Goal: Check status: Check status

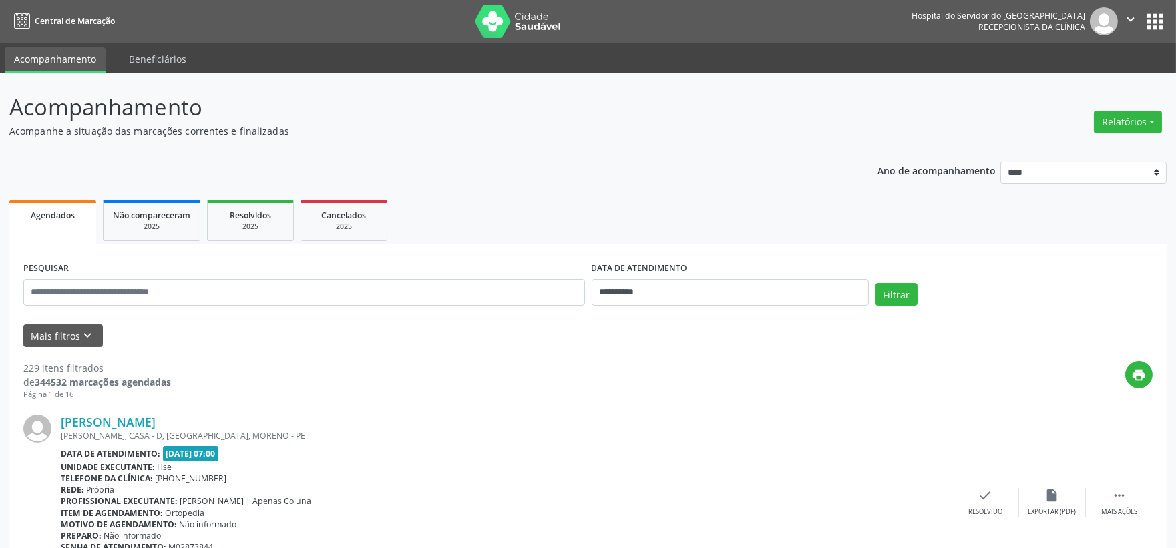
scroll to position [148, 0]
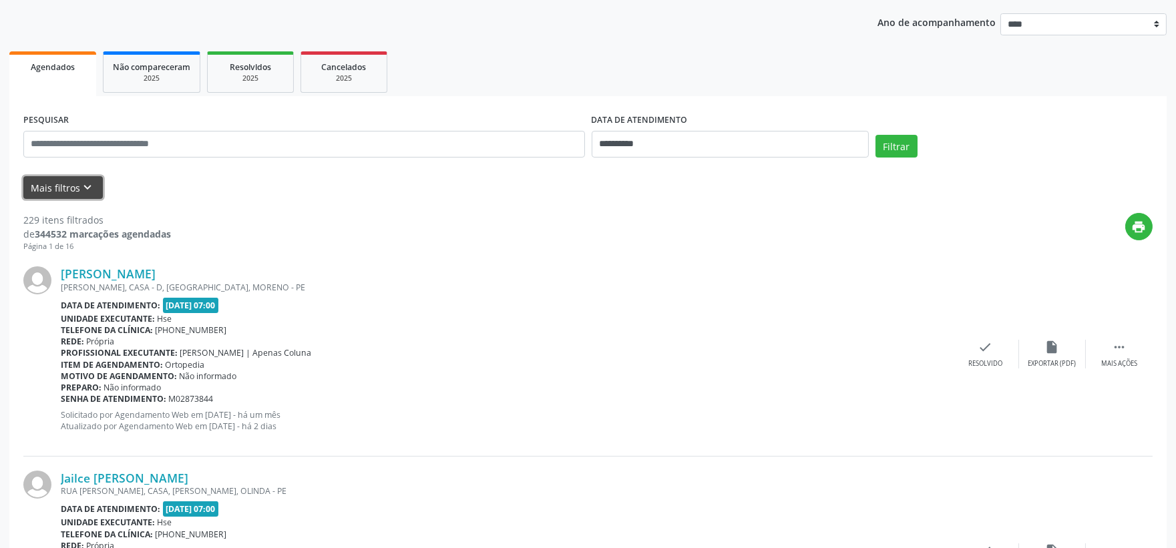
click at [56, 183] on button "Mais filtros keyboard_arrow_down" at bounding box center [62, 187] width 79 height 23
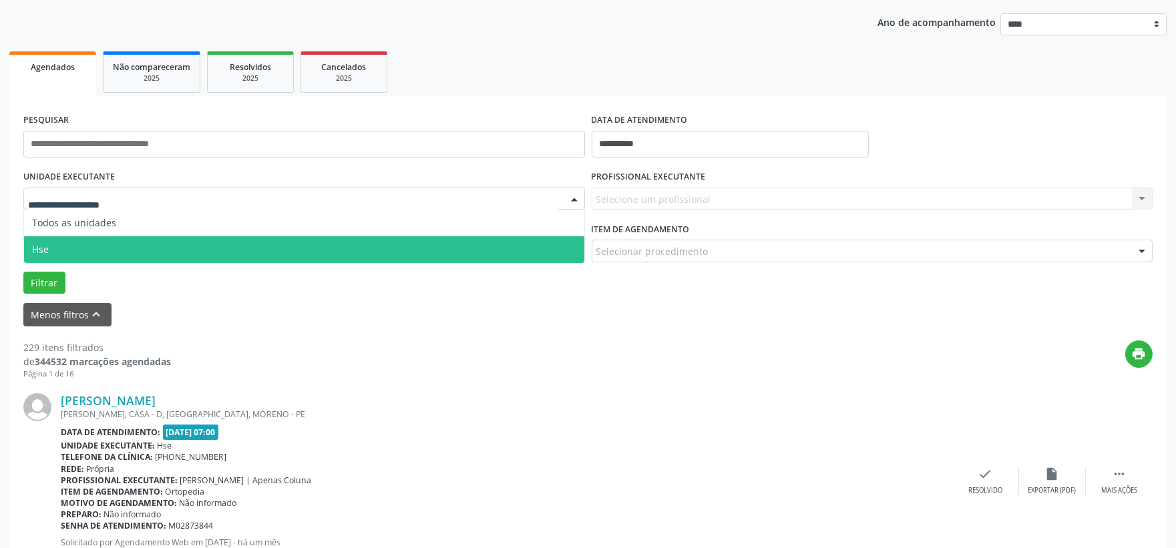
click at [75, 248] on span "Hse" at bounding box center [304, 249] width 560 height 27
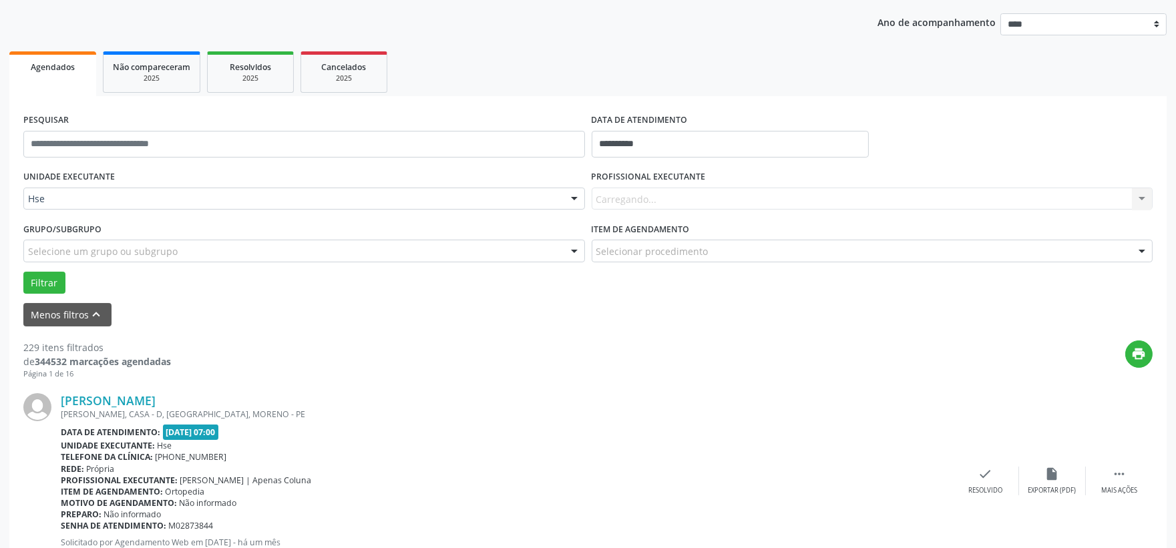
click at [75, 248] on span "Hse" at bounding box center [304, 249] width 560 height 27
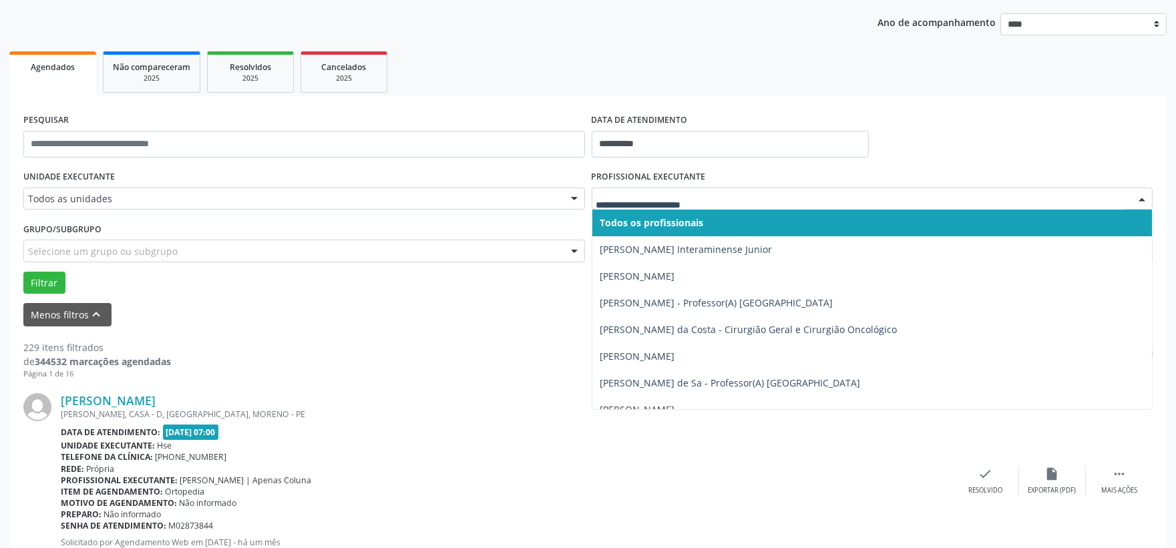
drag, startPoint x: 610, startPoint y: 197, endPoint x: 608, endPoint y: 204, distance: 7.0
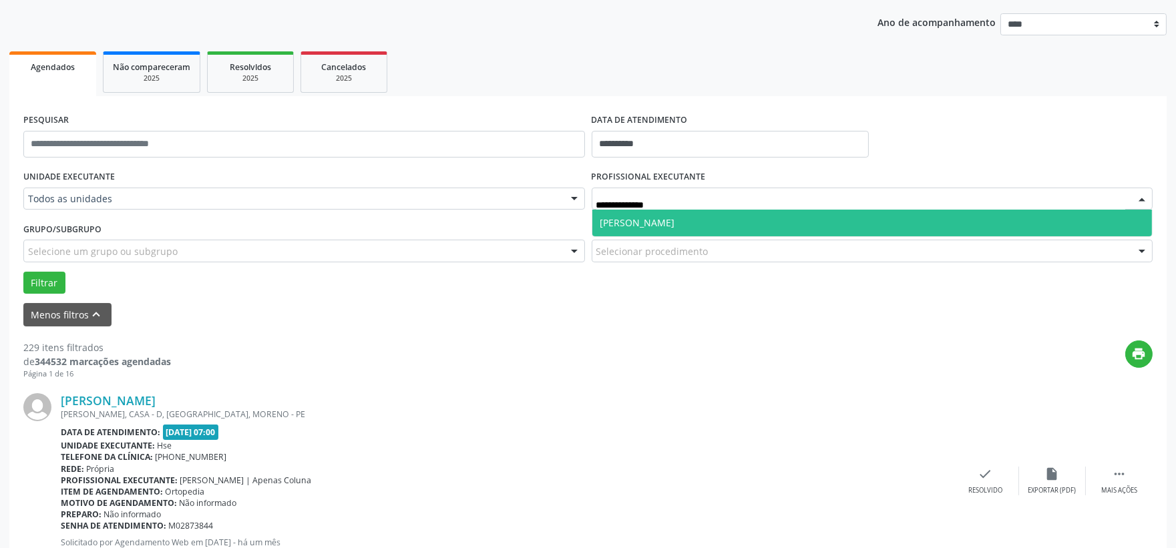
drag, startPoint x: 708, startPoint y: 223, endPoint x: 716, endPoint y: 223, distance: 7.3
click at [675, 223] on span "[PERSON_NAME]" at bounding box center [637, 222] width 75 height 13
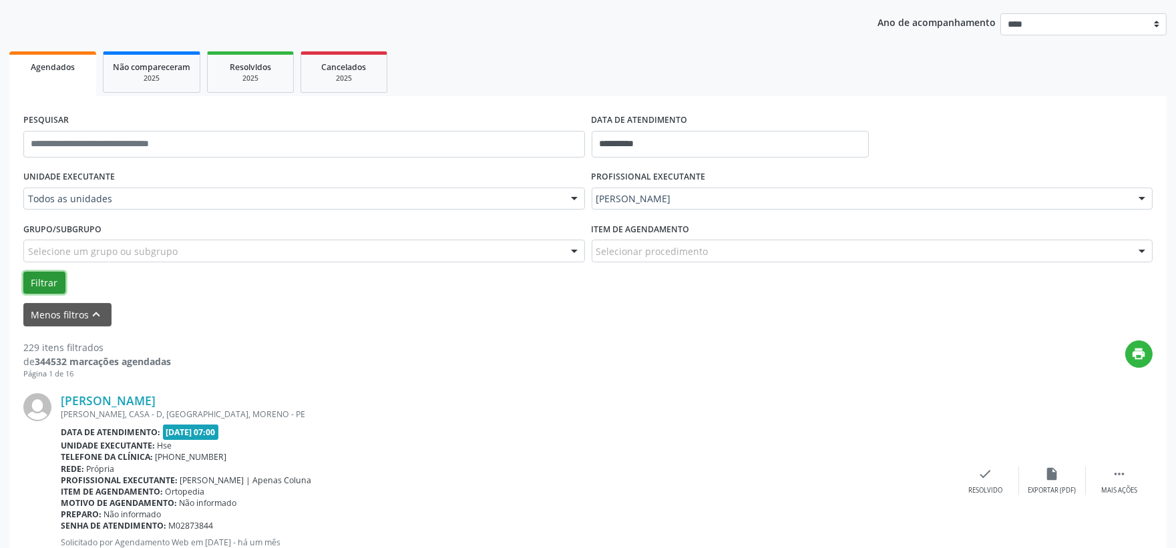
click at [45, 280] on button "Filtrar" at bounding box center [44, 283] width 42 height 23
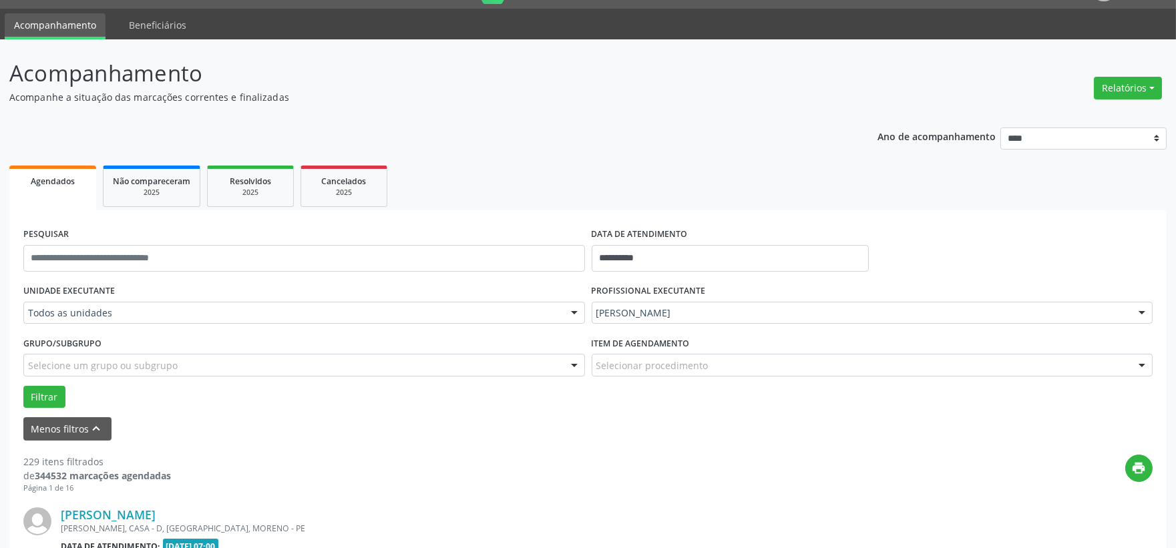
click at [47, 281] on label "UNIDADE EXECUTANTE" at bounding box center [68, 291] width 91 height 21
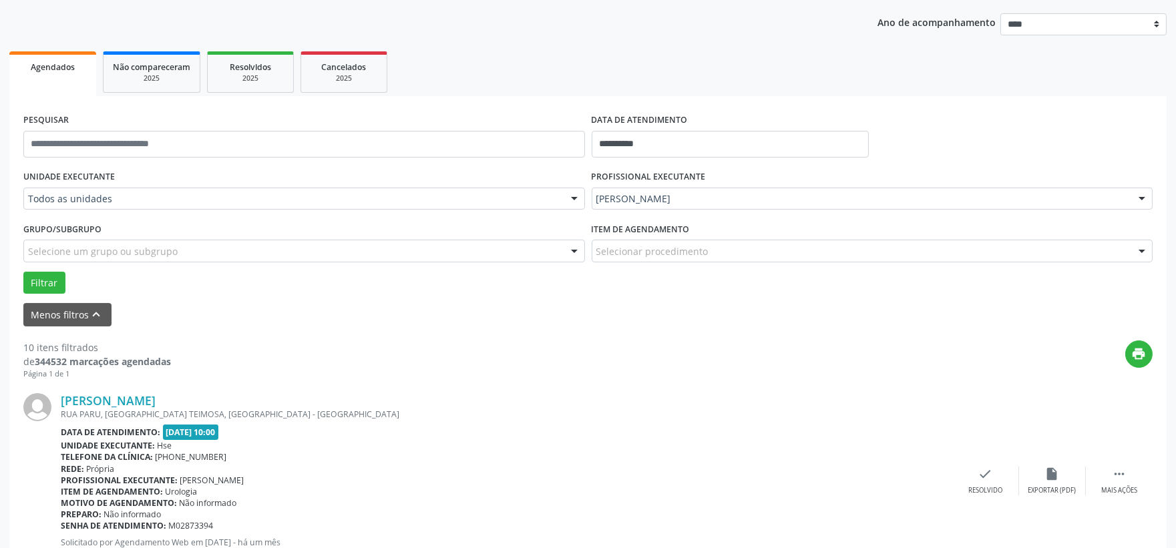
scroll to position [74, 0]
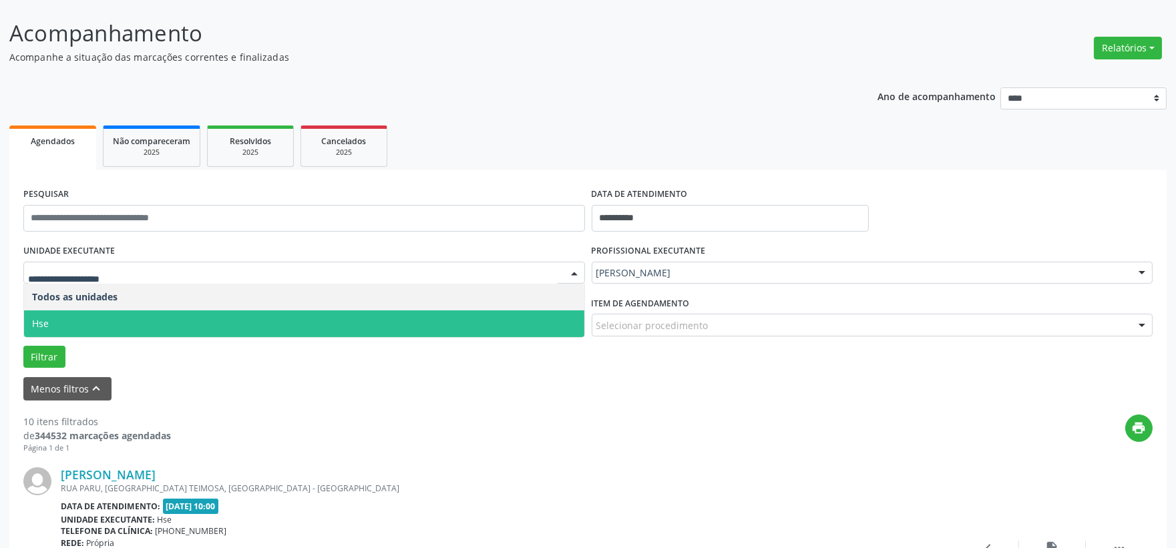
click at [43, 322] on span "Hse" at bounding box center [40, 323] width 17 height 13
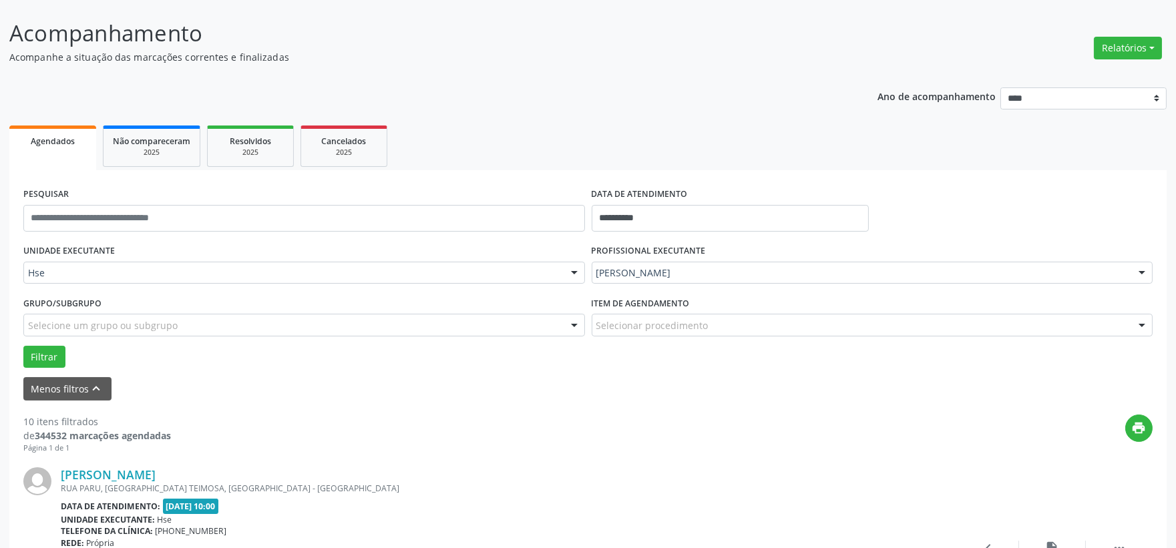
click at [43, 322] on div "UNIDADE EXECUTANTE Hse Todos as unidades Hse Nenhum resultado encontrado para: …" at bounding box center [588, 304] width 1136 height 127
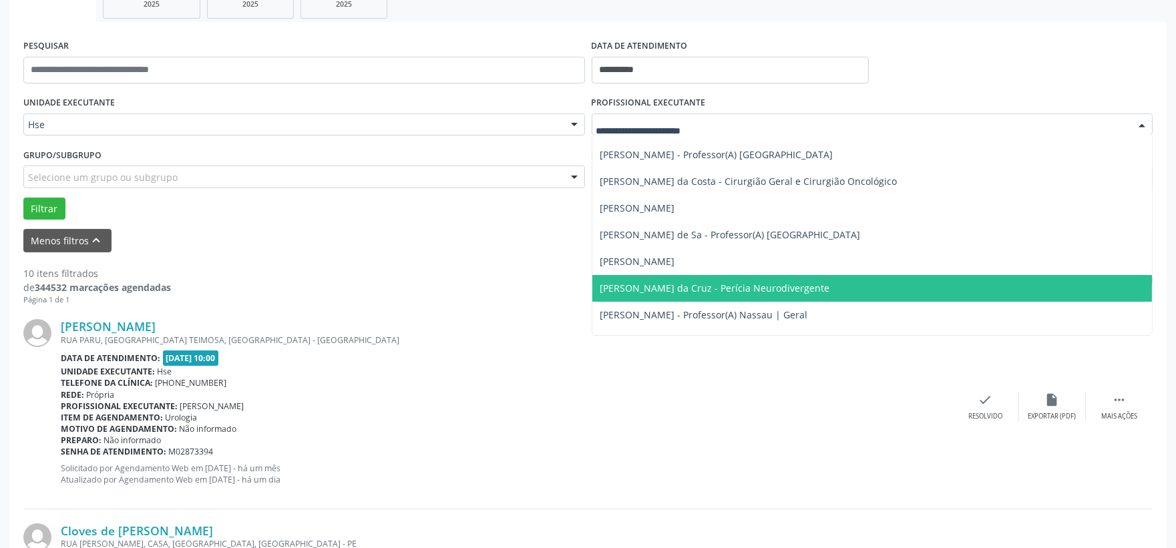
scroll to position [0, 0]
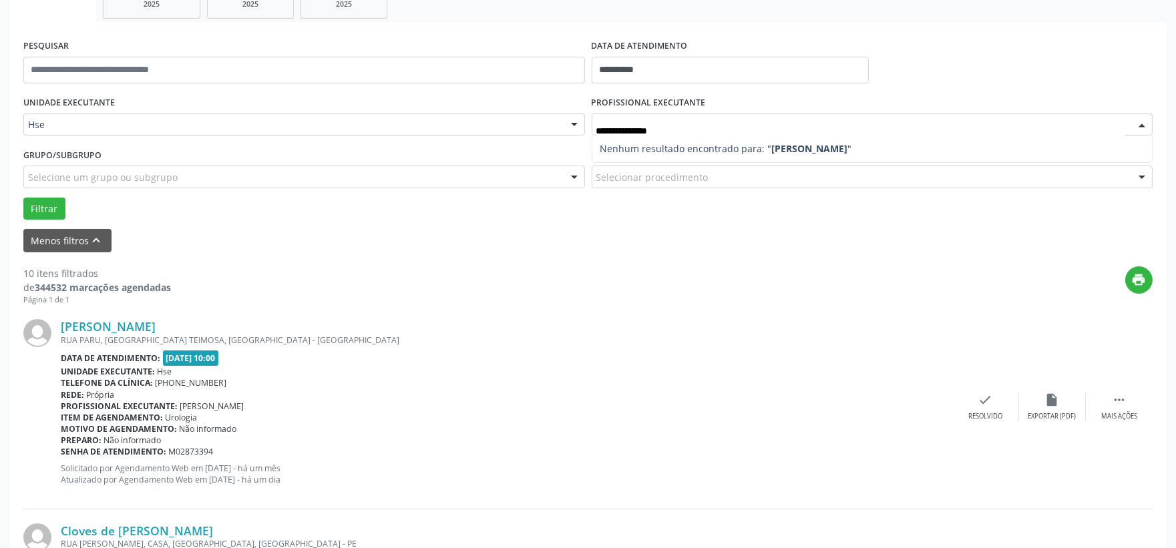
click at [662, 136] on span "Nenhum resultado encontrado para: " [PERSON_NAME] "" at bounding box center [872, 149] width 560 height 27
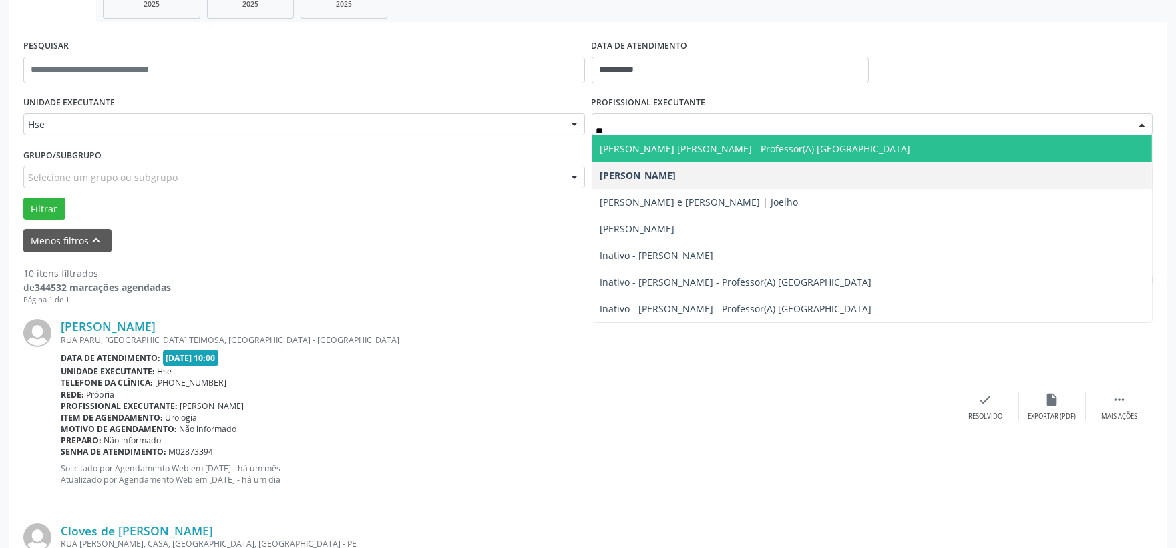
type input "*"
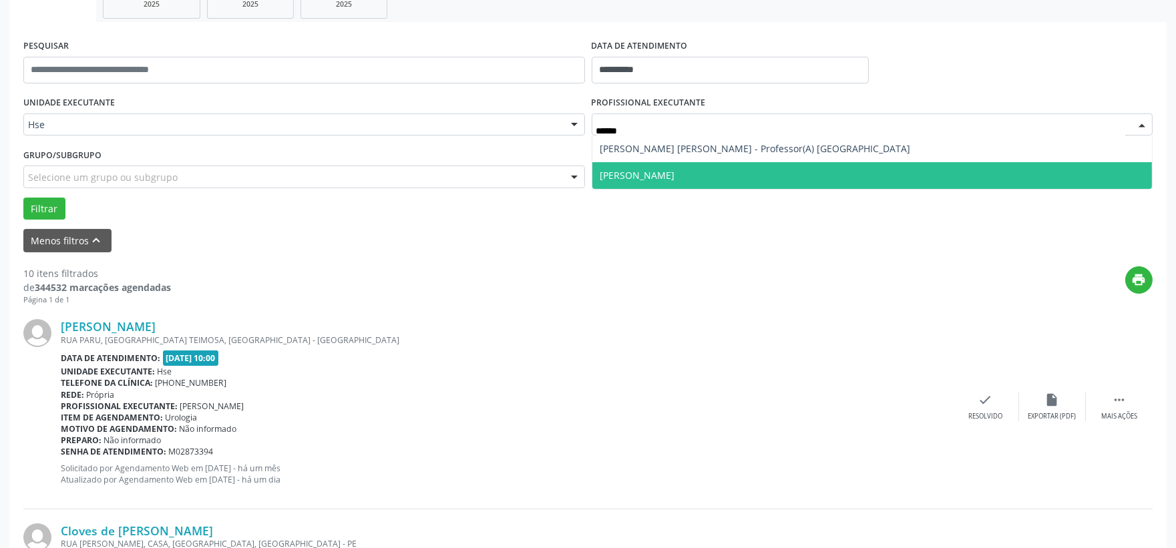
click at [675, 177] on span "[PERSON_NAME]" at bounding box center [637, 175] width 75 height 13
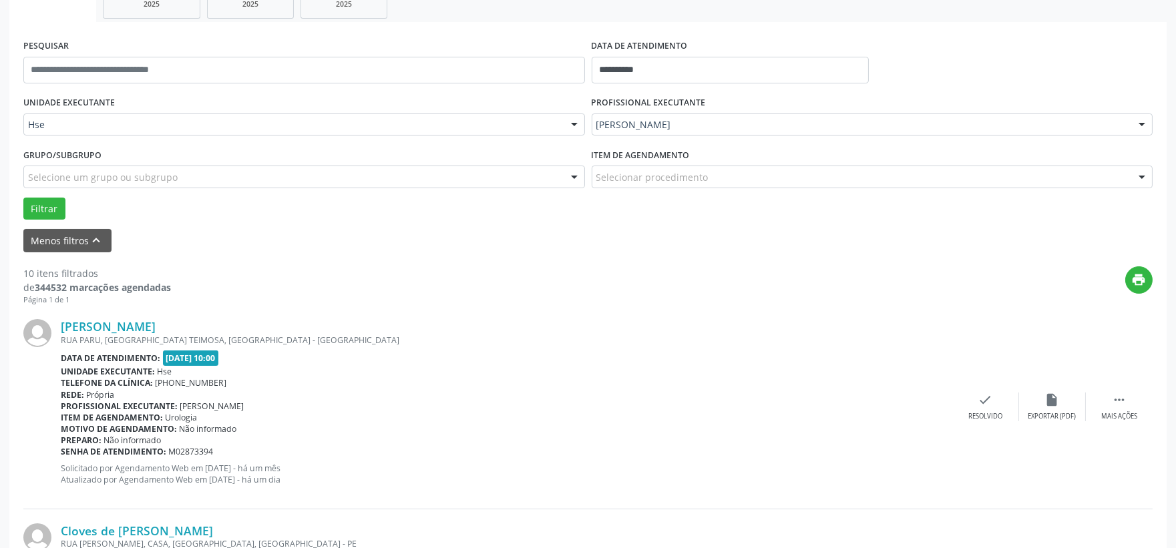
click at [680, 176] on span "[PERSON_NAME] Interaminense Junior" at bounding box center [686, 175] width 172 height 13
click at [38, 204] on button "Filtrar" at bounding box center [44, 209] width 42 height 23
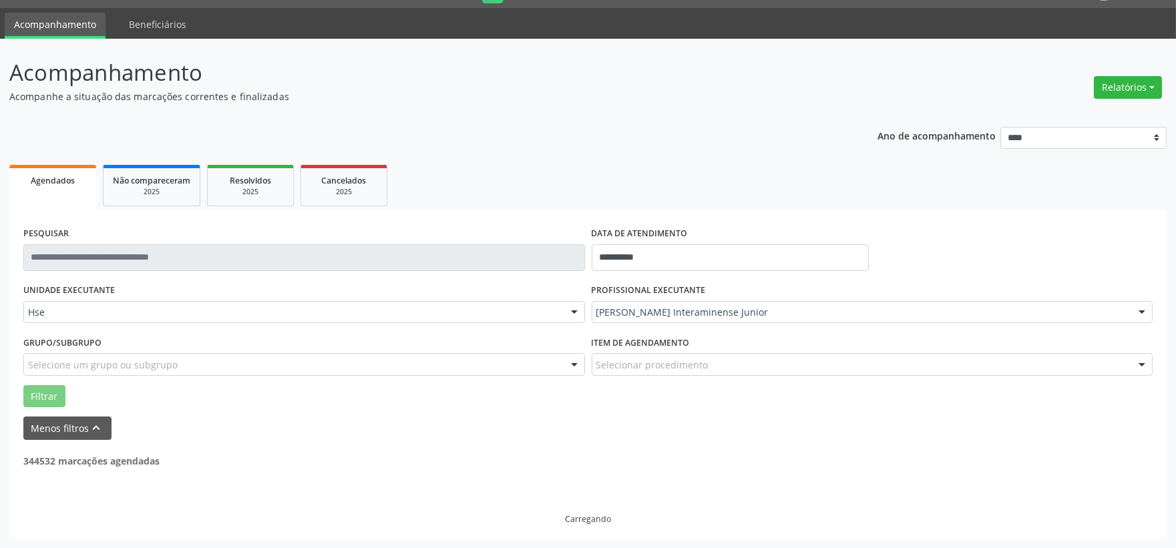
scroll to position [34, 0]
click at [38, 204] on link "Agendados" at bounding box center [52, 188] width 87 height 45
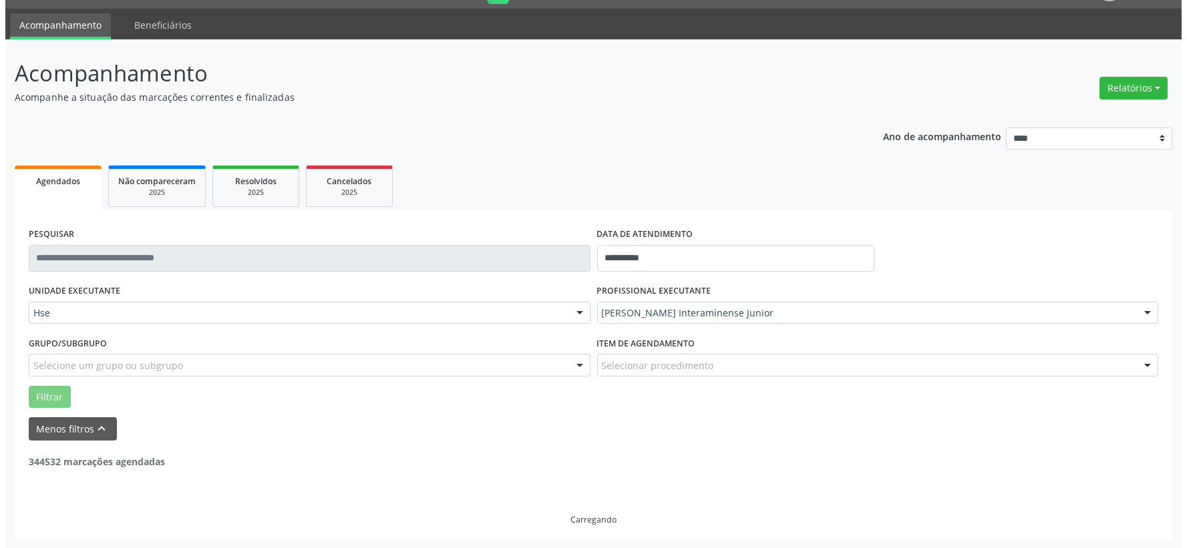
scroll to position [0, 0]
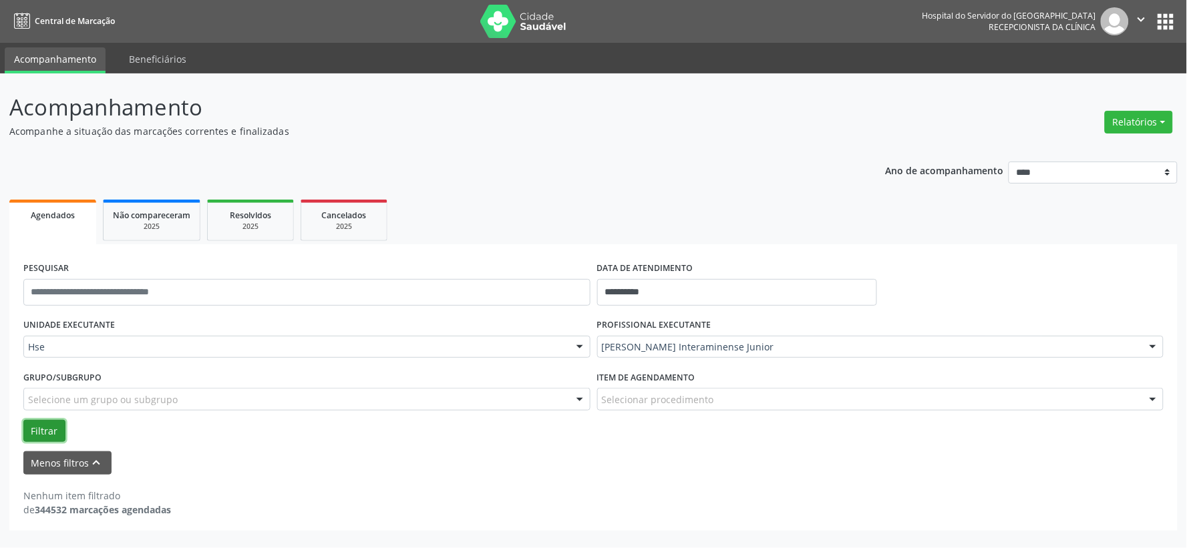
click at [43, 429] on button "Filtrar" at bounding box center [44, 431] width 42 height 23
click at [74, 463] on button "Menos filtros keyboard_arrow_up" at bounding box center [67, 462] width 88 height 23
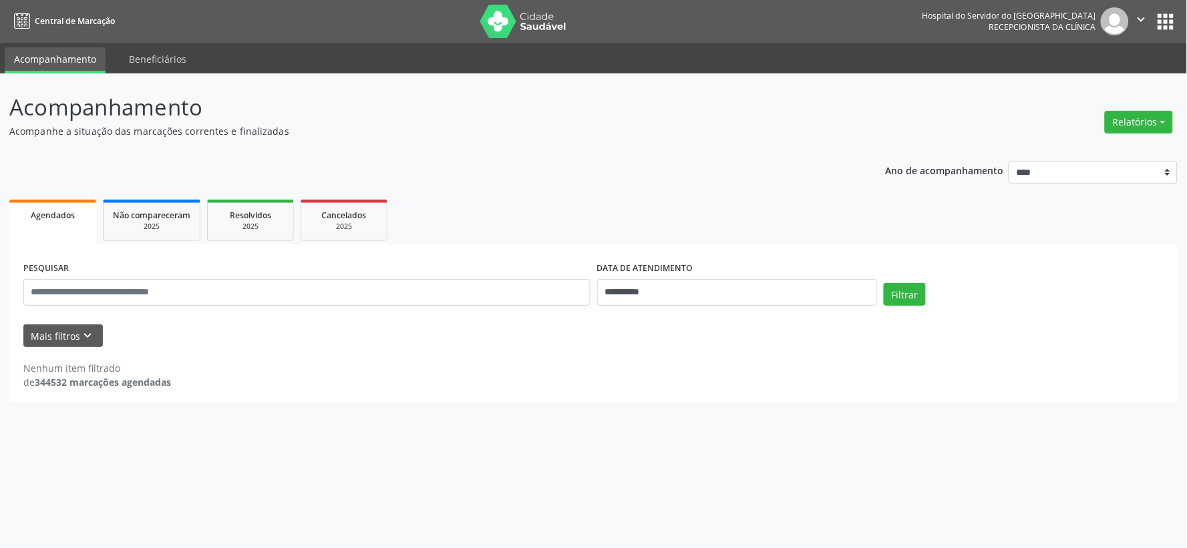
click at [74, 463] on div "**********" at bounding box center [593, 310] width 1187 height 475
click at [298, 415] on div "**********" at bounding box center [593, 310] width 1187 height 475
click at [75, 329] on button "Mais filtros keyboard_arrow_down" at bounding box center [62, 336] width 79 height 23
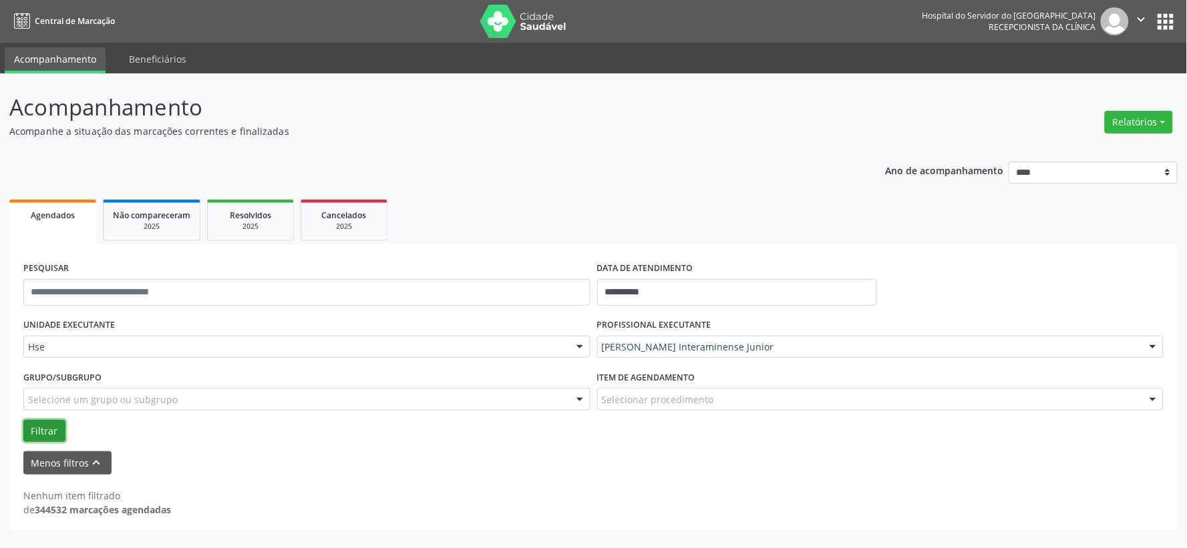
click at [32, 429] on button "Filtrar" at bounding box center [44, 431] width 42 height 23
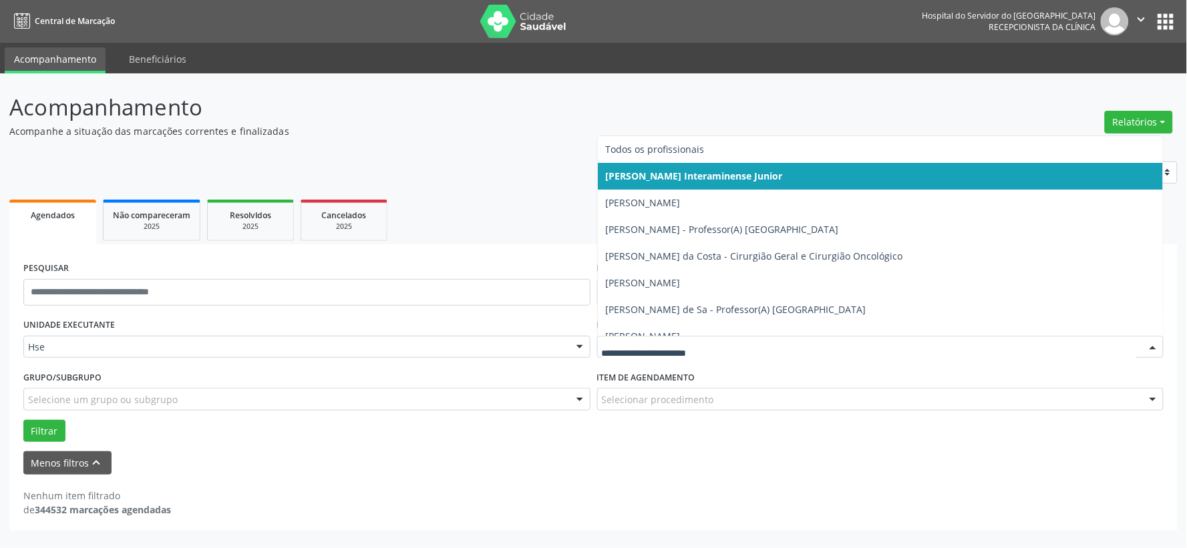
drag, startPoint x: 637, startPoint y: 338, endPoint x: 675, endPoint y: 351, distance: 40.1
click at [638, 341] on div at bounding box center [880, 347] width 567 height 23
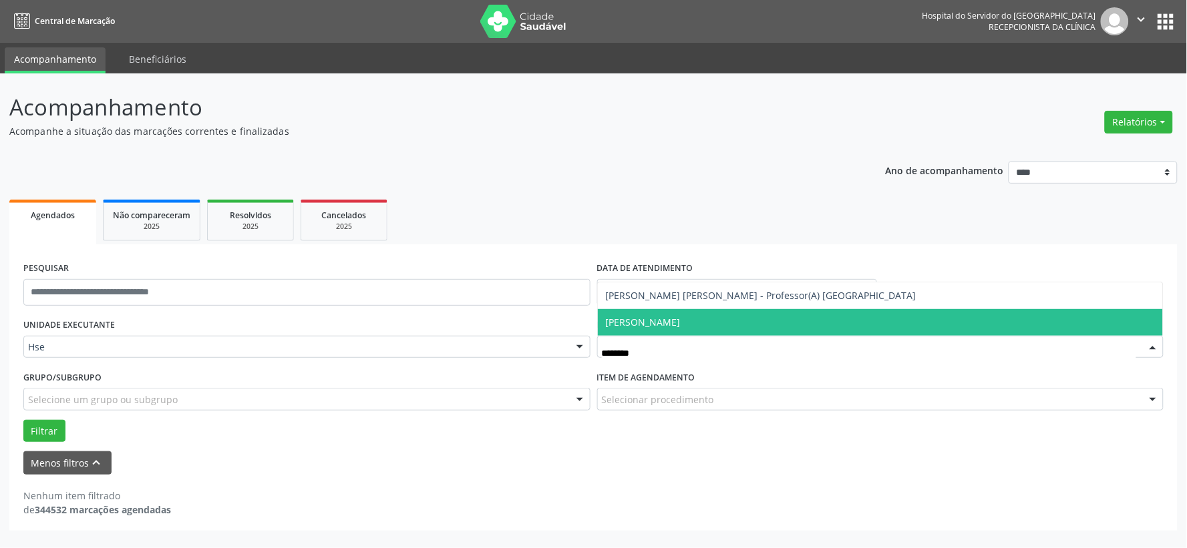
click at [680, 318] on span "[PERSON_NAME]" at bounding box center [643, 322] width 75 height 13
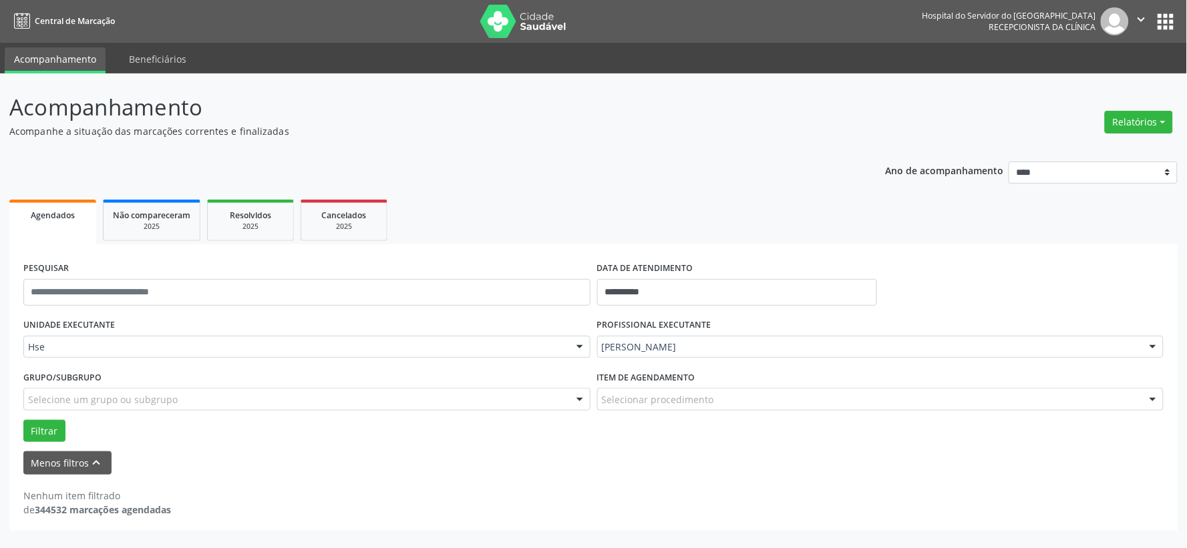
click at [690, 317] on span "[PERSON_NAME] de Sa - Professor(A) [GEOGRAPHIC_DATA]" at bounding box center [881, 309] width 566 height 27
click at [37, 428] on button "Filtrar" at bounding box center [44, 431] width 42 height 23
click at [60, 456] on button "Menos filtros keyboard_arrow_up" at bounding box center [67, 462] width 88 height 23
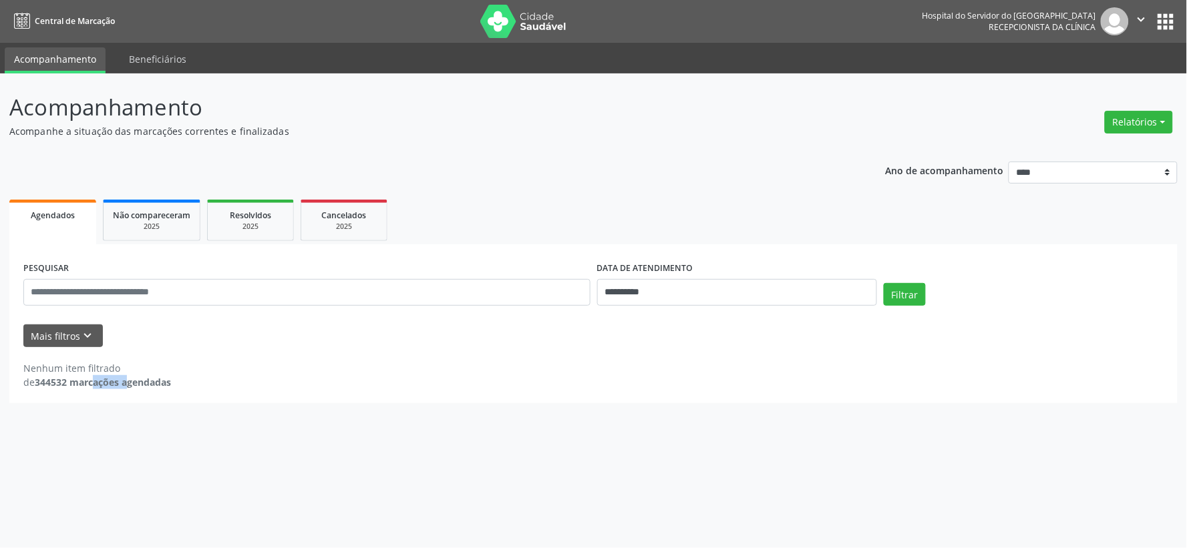
click at [58, 455] on div "**********" at bounding box center [593, 310] width 1187 height 475
click at [52, 226] on link "Agendados" at bounding box center [52, 222] width 87 height 45
click at [684, 479] on div "**********" at bounding box center [593, 310] width 1187 height 475
click at [558, 190] on div "**********" at bounding box center [593, 278] width 1168 height 252
click at [68, 331] on button "Mais filtros keyboard_arrow_down" at bounding box center [62, 336] width 79 height 23
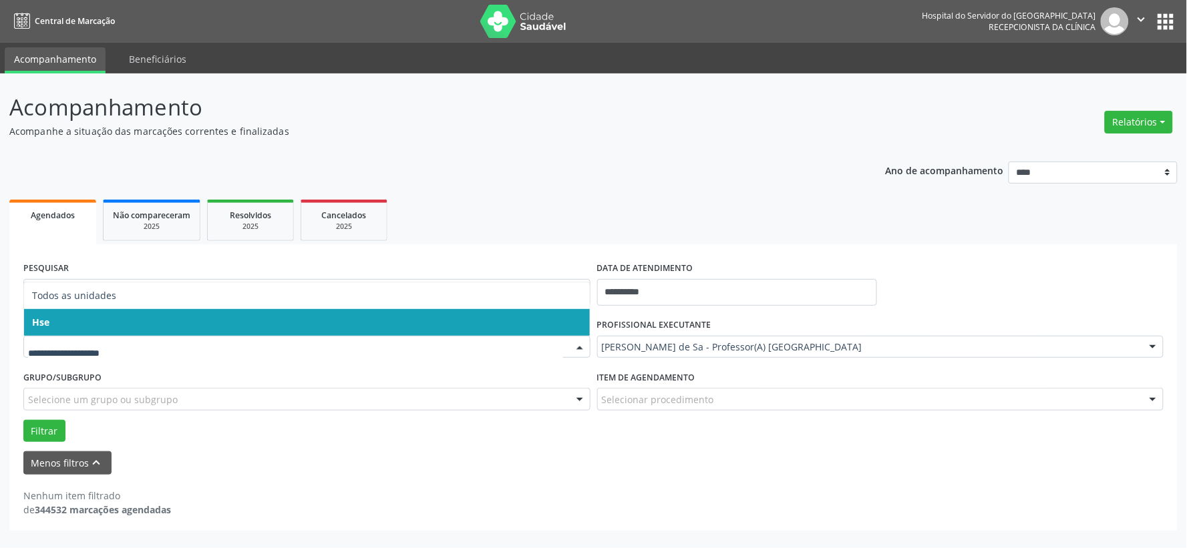
click at [50, 352] on input "text" at bounding box center [295, 354] width 535 height 27
click at [76, 322] on span "Hse" at bounding box center [307, 322] width 566 height 27
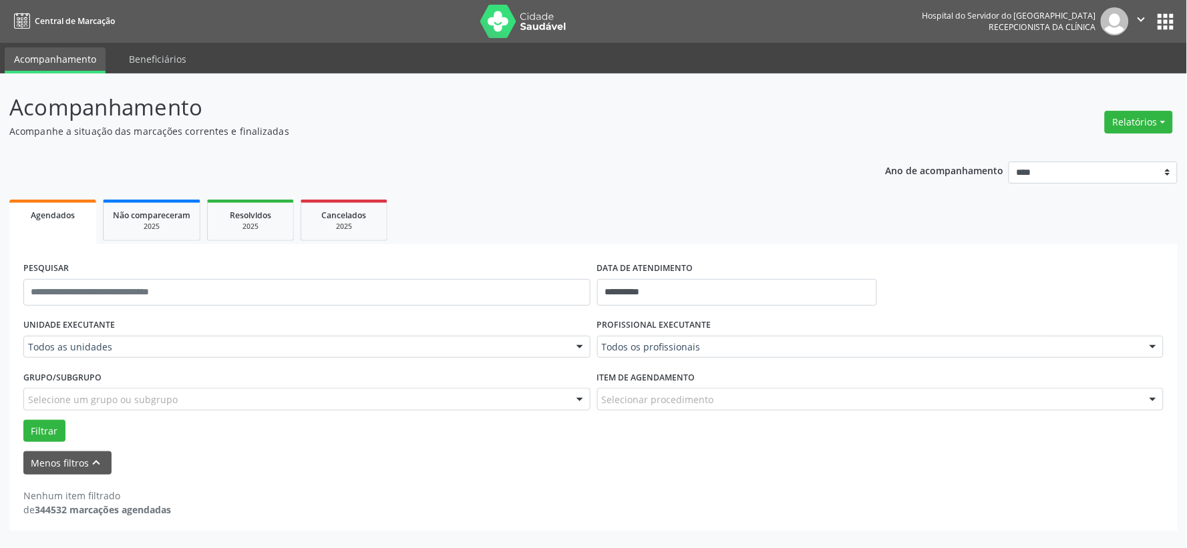
click at [76, 322] on div "UNIDADE EXECUTANTE Todos as unidades Todos as unidades Hse Nenhum resultado enc…" at bounding box center [307, 341] width 574 height 52
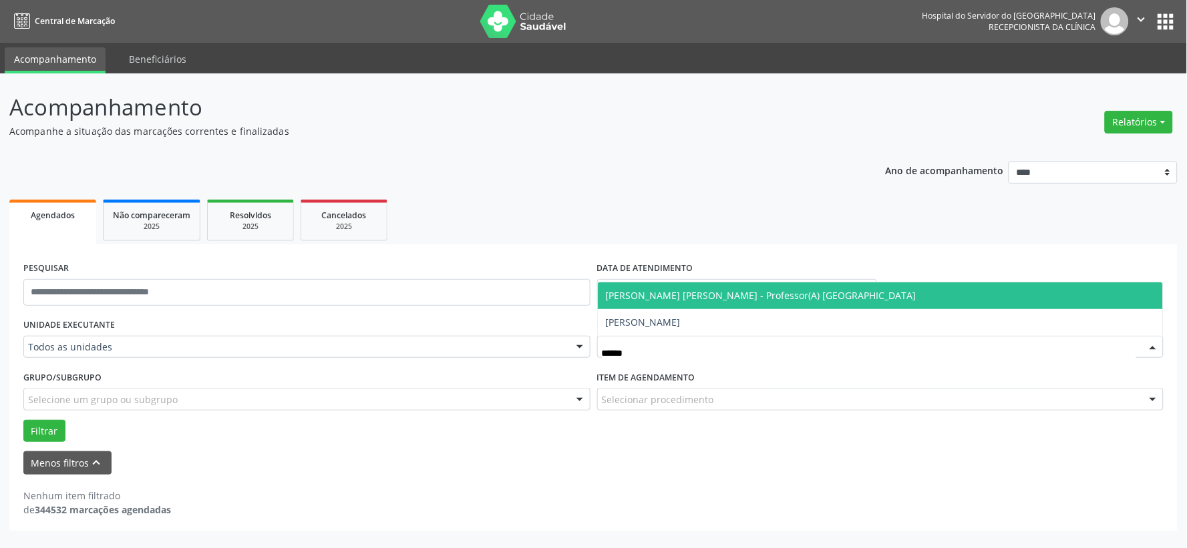
type input "*******"
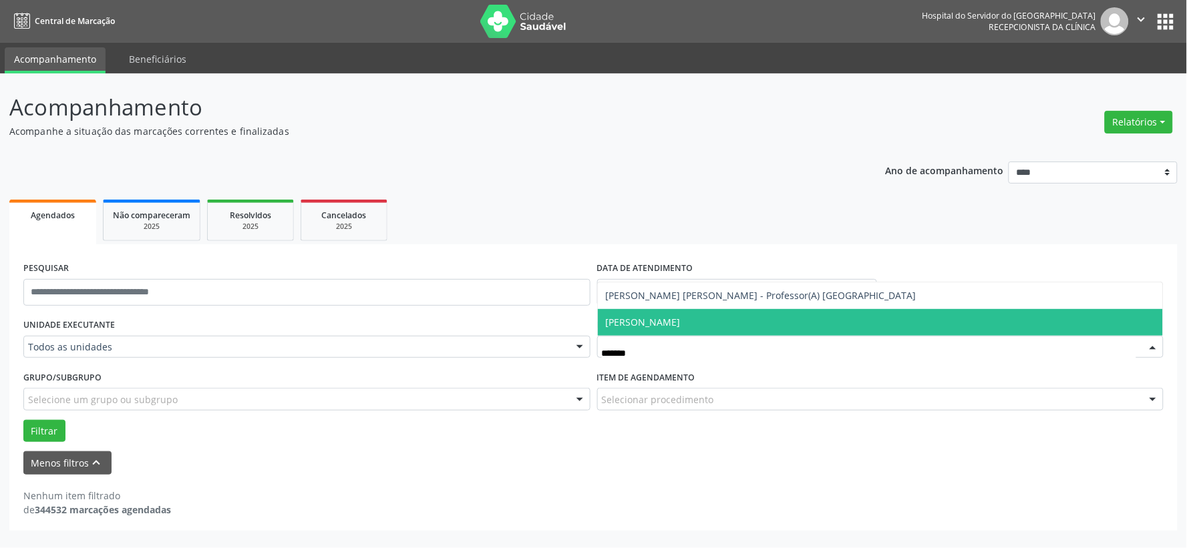
click at [676, 319] on span "[PERSON_NAME]" at bounding box center [643, 322] width 75 height 13
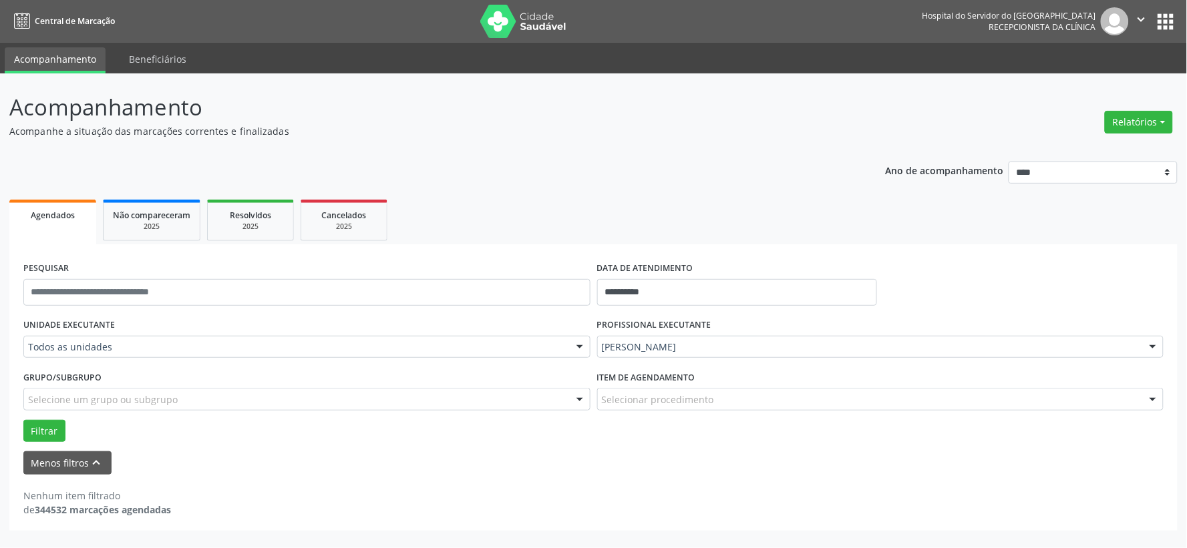
click at [676, 318] on div "PROFISSIONAL EXECUTANTE [PERSON_NAME] Todos os profissionais [PERSON_NAME] Inte…" at bounding box center [881, 341] width 574 height 52
click at [41, 425] on button "Filtrar" at bounding box center [44, 431] width 42 height 23
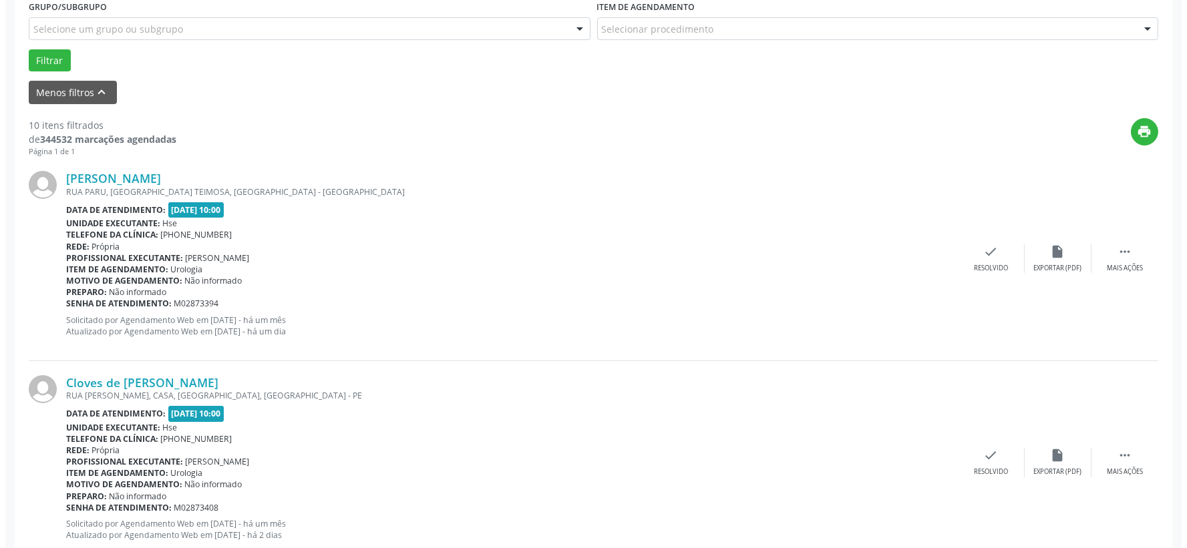
scroll to position [296, 0]
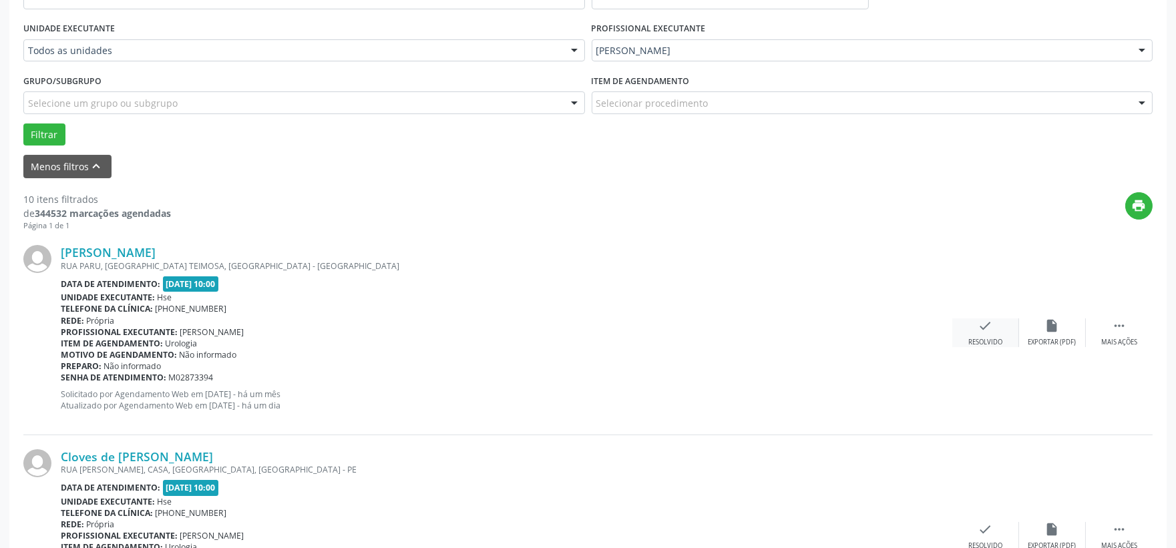
click at [992, 331] on icon "check" at bounding box center [985, 325] width 15 height 15
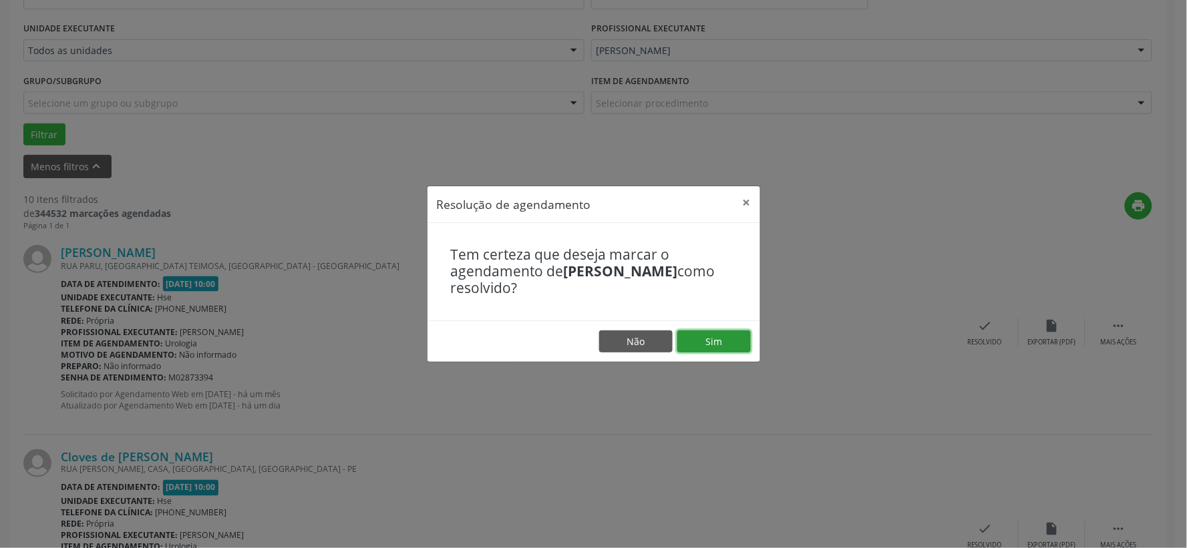
click at [715, 344] on button "Sim" at bounding box center [713, 342] width 73 height 23
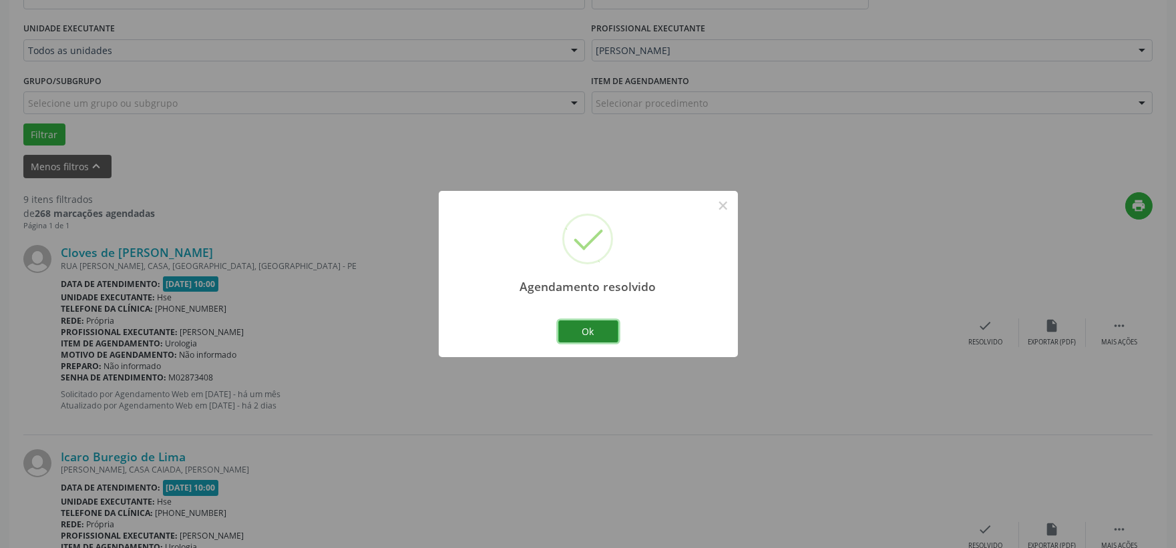
click at [596, 330] on button "Ok" at bounding box center [588, 331] width 60 height 23
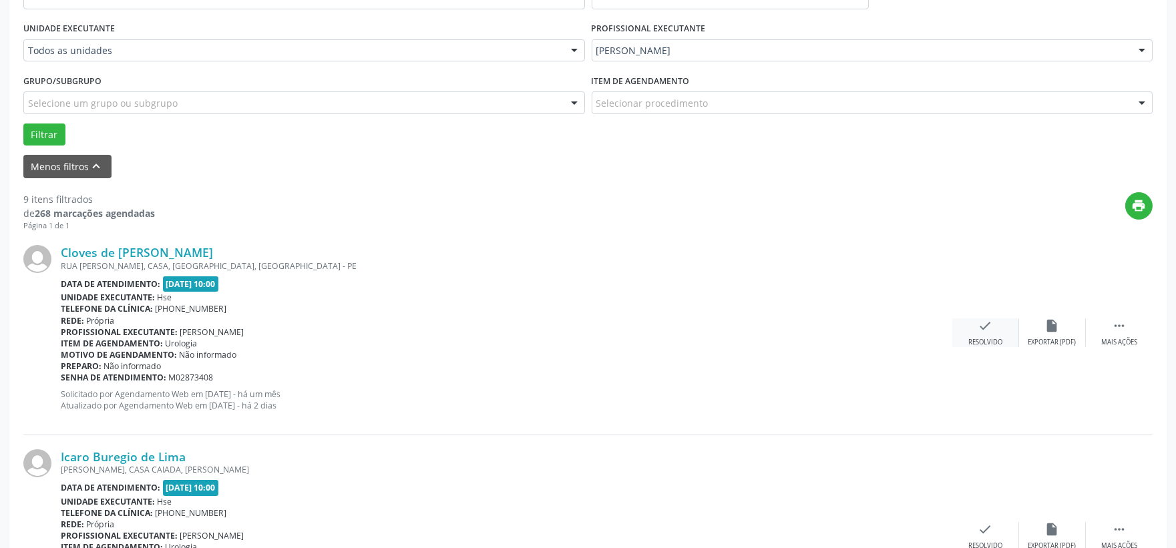
click at [1006, 330] on div "check Resolvido" at bounding box center [985, 332] width 67 height 29
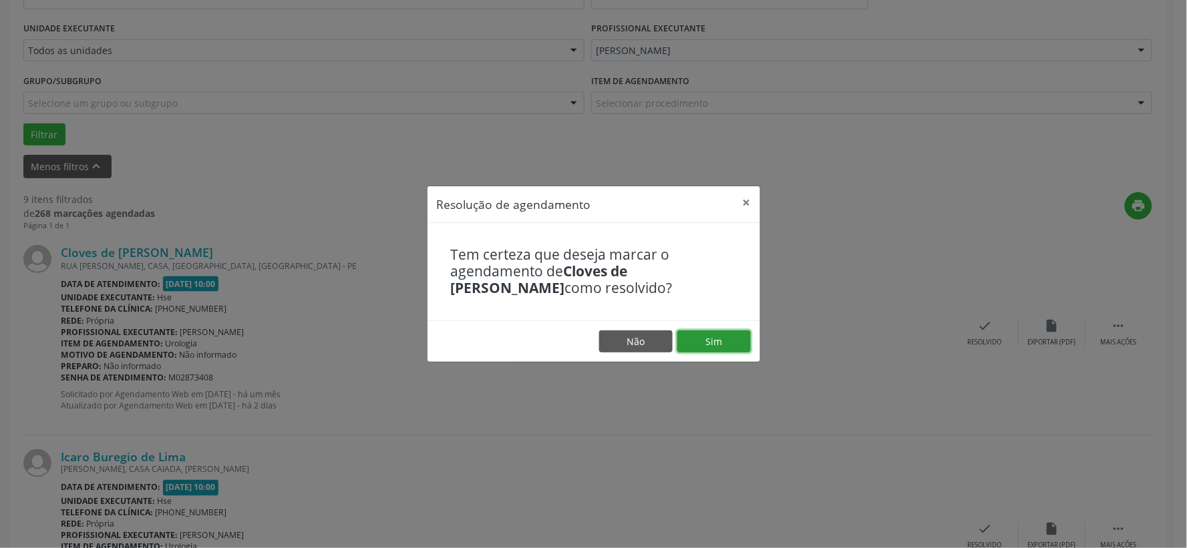
click at [719, 336] on button "Sim" at bounding box center [713, 342] width 73 height 23
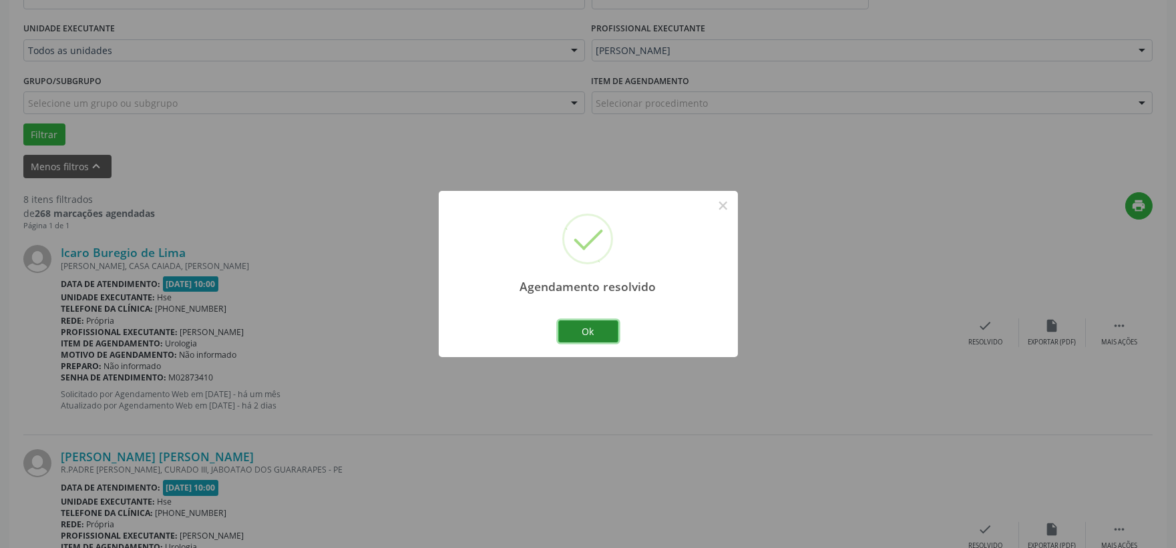
click at [582, 327] on button "Ok" at bounding box center [588, 331] width 60 height 23
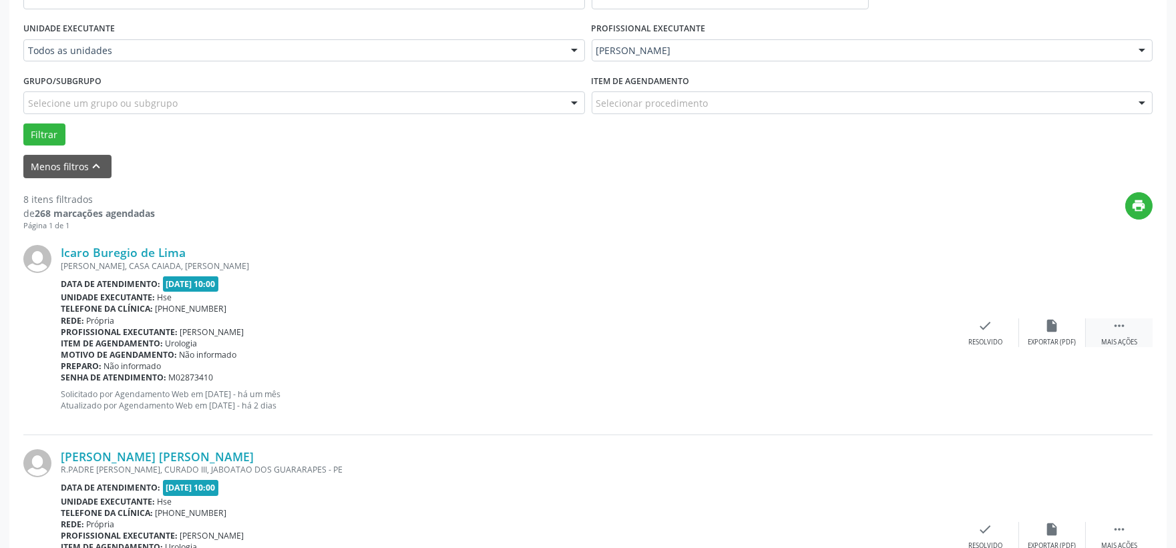
click at [1122, 328] on icon "" at bounding box center [1119, 325] width 15 height 15
click at [1057, 327] on icon "alarm_off" at bounding box center [1052, 325] width 15 height 15
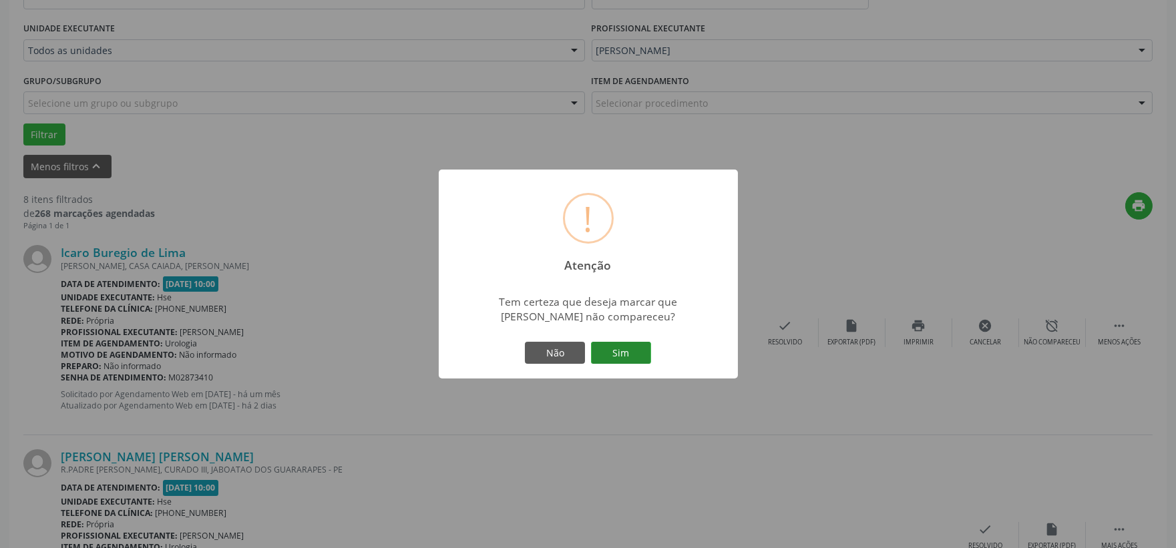
click at [626, 351] on button "Sim" at bounding box center [621, 353] width 60 height 23
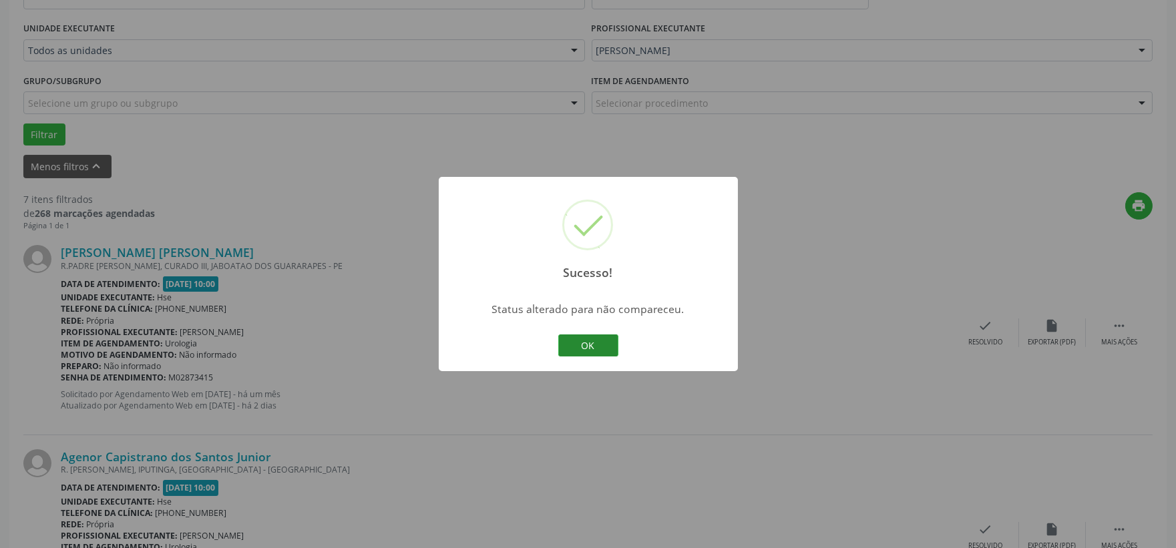
click at [580, 344] on button "OK" at bounding box center [588, 346] width 60 height 23
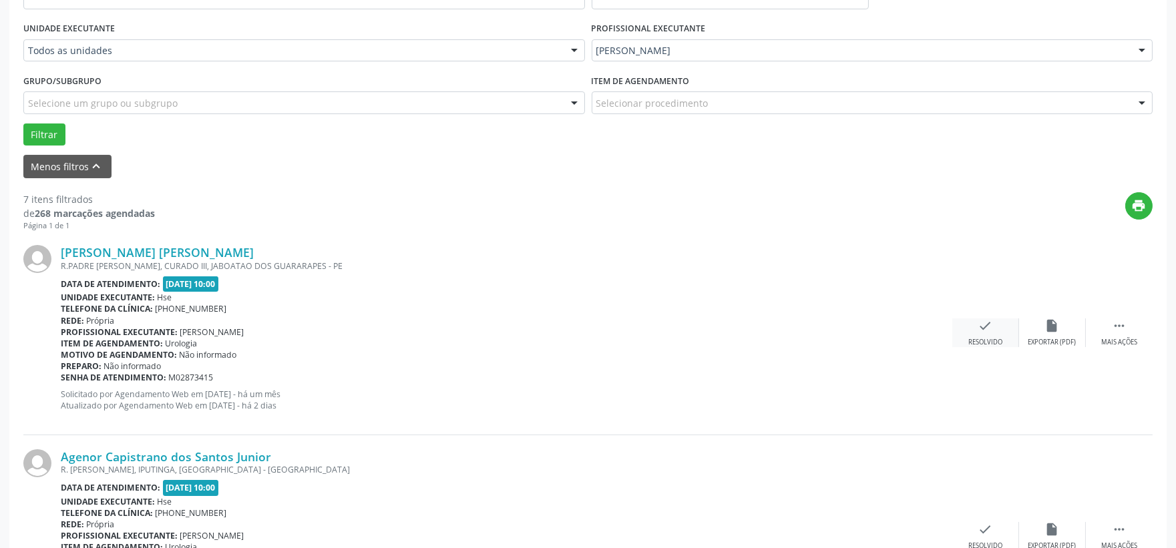
click at [983, 335] on div "check Resolvido" at bounding box center [985, 332] width 67 height 29
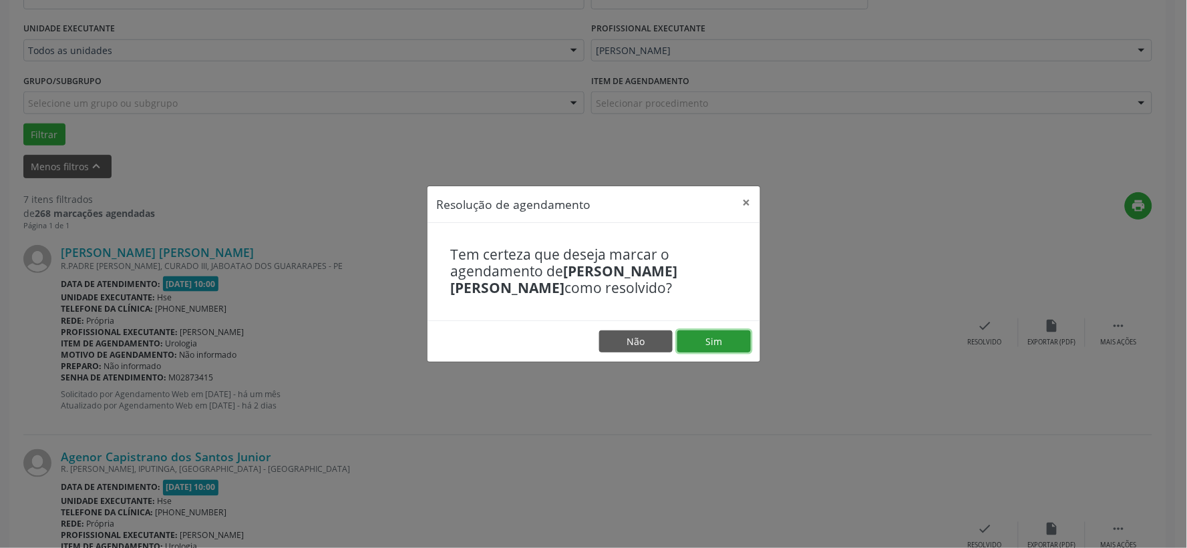
click at [721, 345] on button "Sim" at bounding box center [713, 342] width 73 height 23
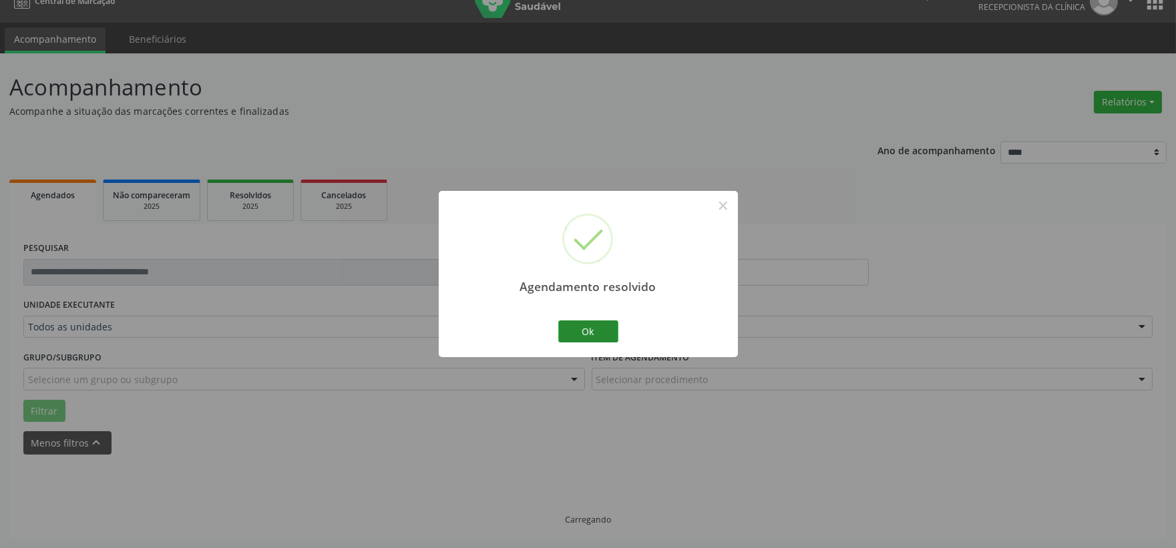
scroll to position [34, 0]
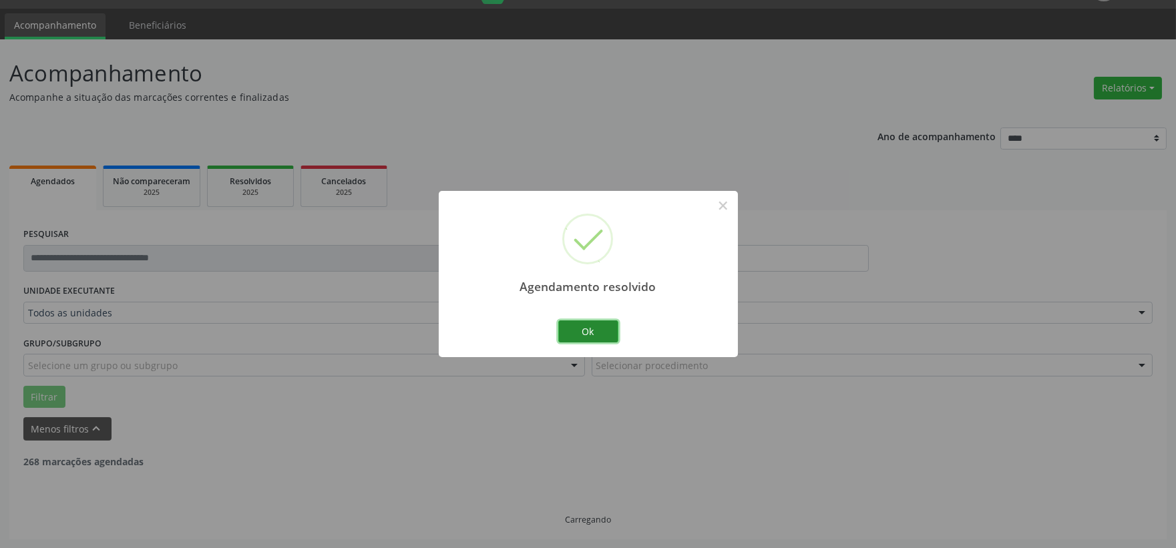
click at [602, 330] on button "Ok" at bounding box center [588, 331] width 60 height 23
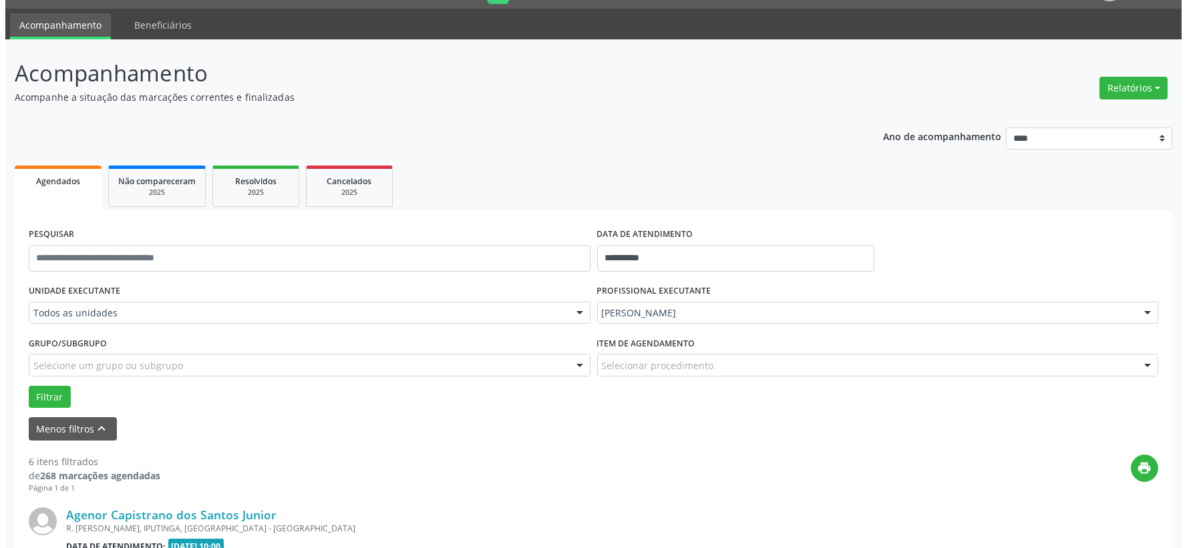
scroll to position [256, 0]
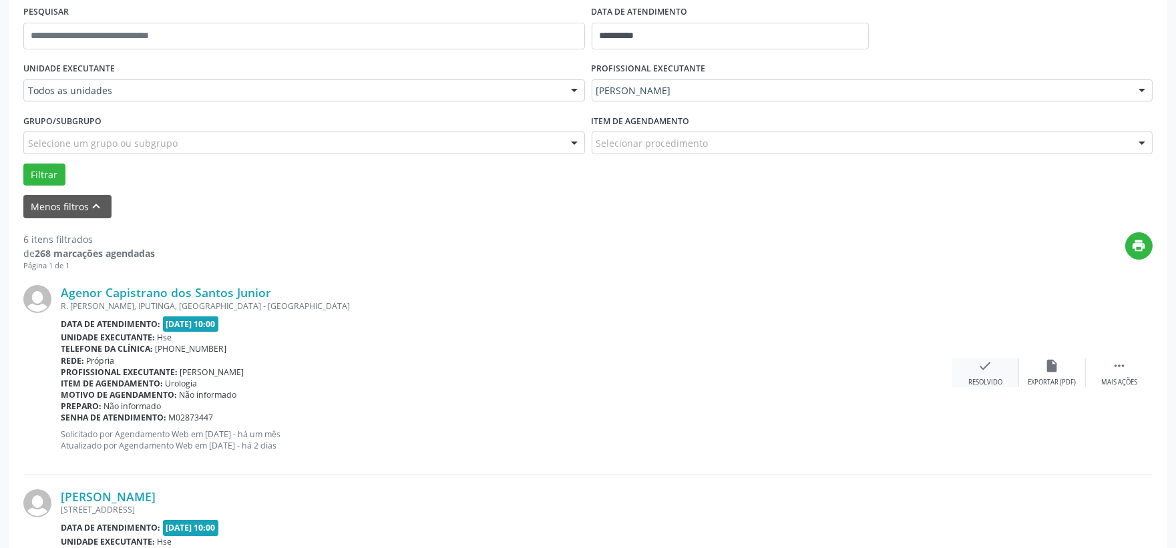
click at [985, 375] on div "check Resolvido" at bounding box center [985, 373] width 67 height 29
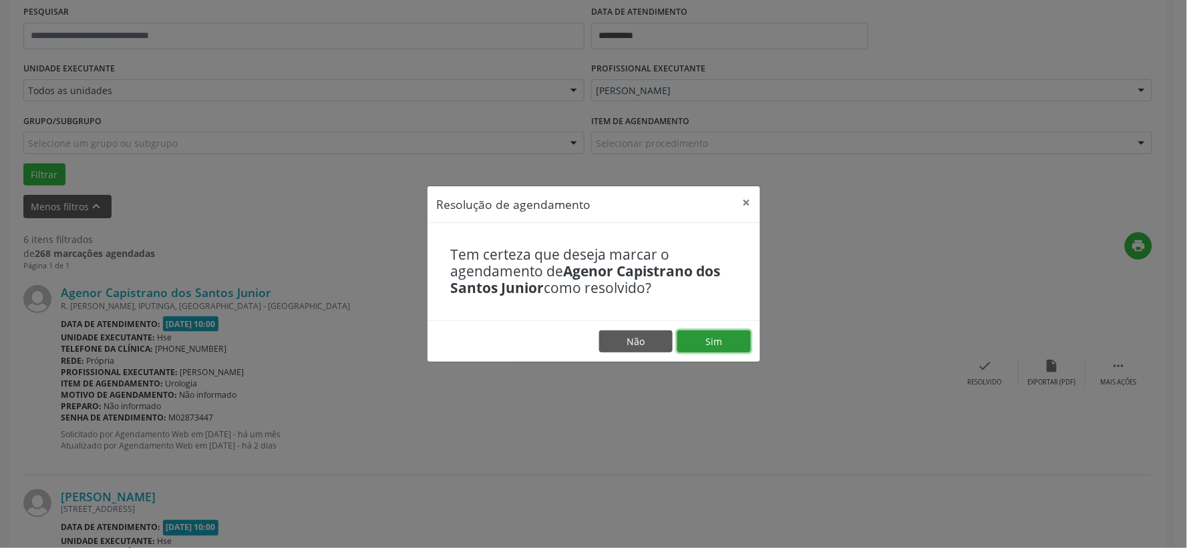
drag, startPoint x: 719, startPoint y: 339, endPoint x: 626, endPoint y: 339, distance: 92.8
click at [720, 339] on button "Sim" at bounding box center [713, 342] width 73 height 23
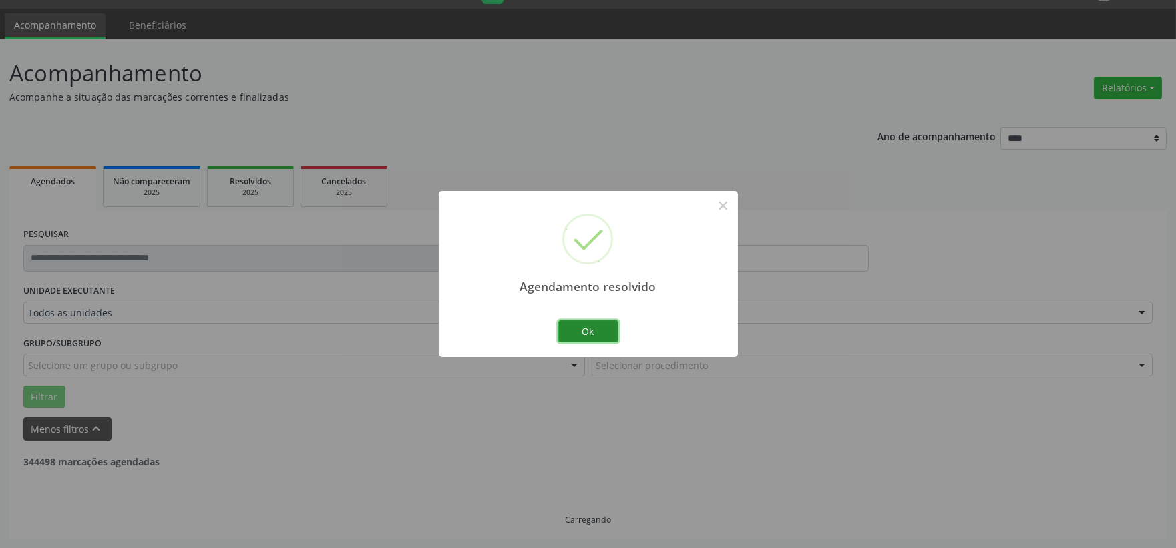
click at [588, 326] on button "Ok" at bounding box center [588, 331] width 60 height 23
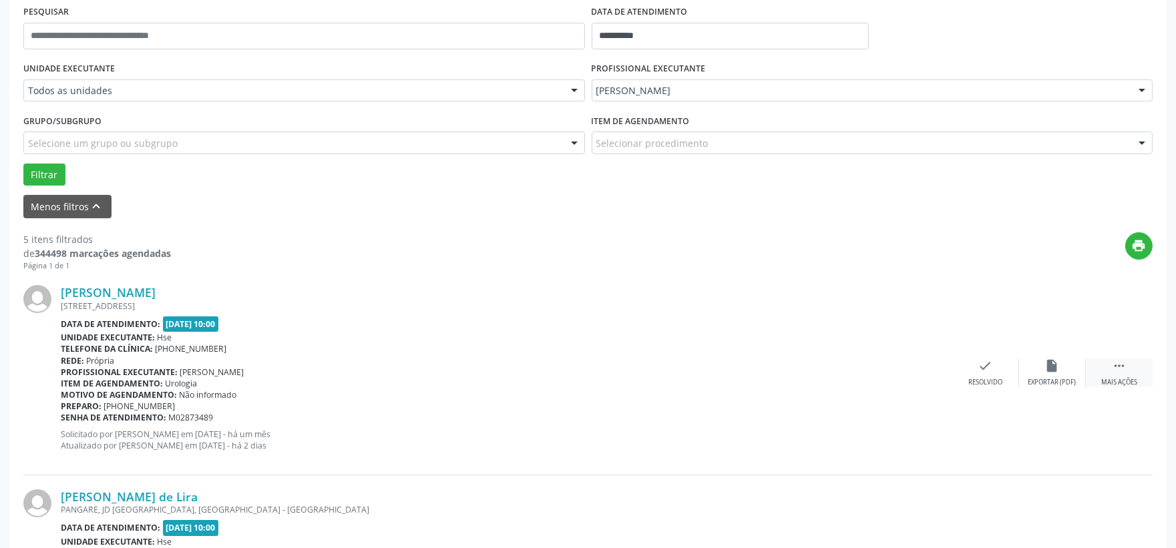
click at [1140, 371] on div " Mais ações" at bounding box center [1119, 373] width 67 height 29
click at [1052, 369] on icon "alarm_off" at bounding box center [1052, 366] width 15 height 15
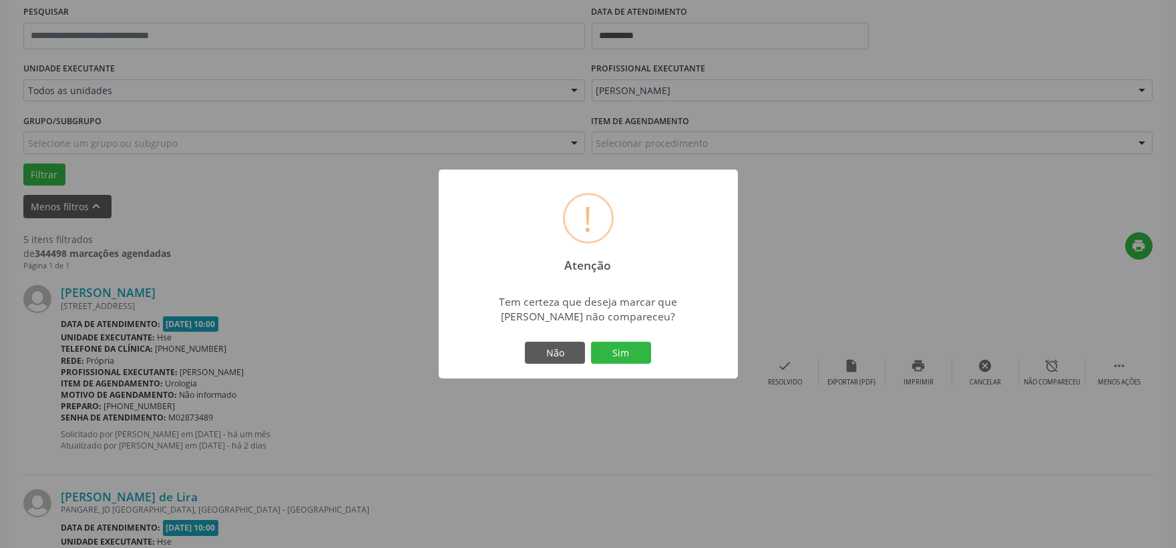
drag, startPoint x: 625, startPoint y: 346, endPoint x: 618, endPoint y: 341, distance: 9.1
click at [626, 348] on button "Sim" at bounding box center [621, 353] width 60 height 23
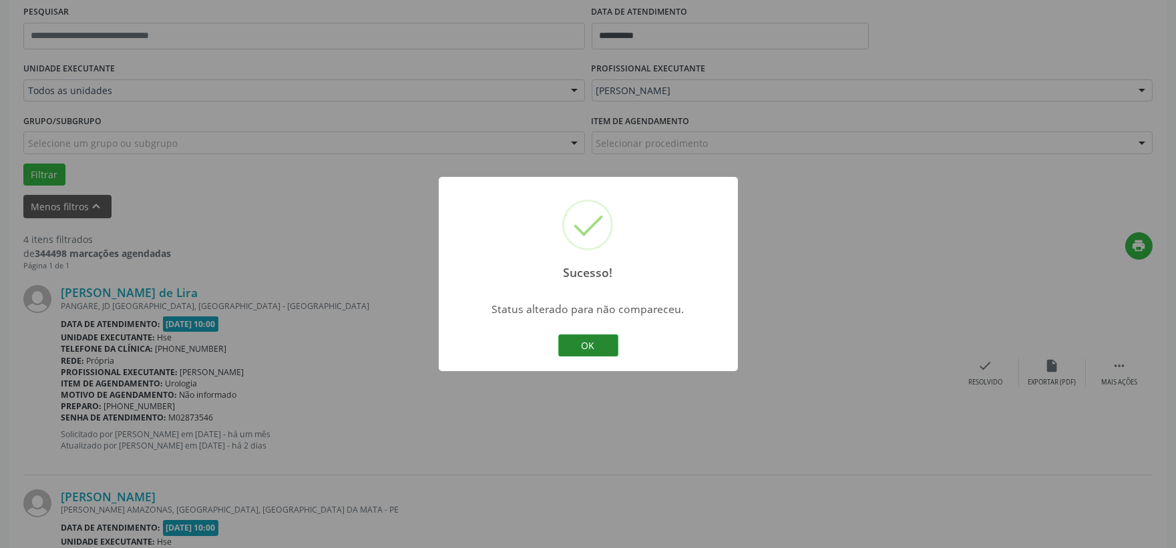
click at [578, 345] on button "OK" at bounding box center [588, 346] width 60 height 23
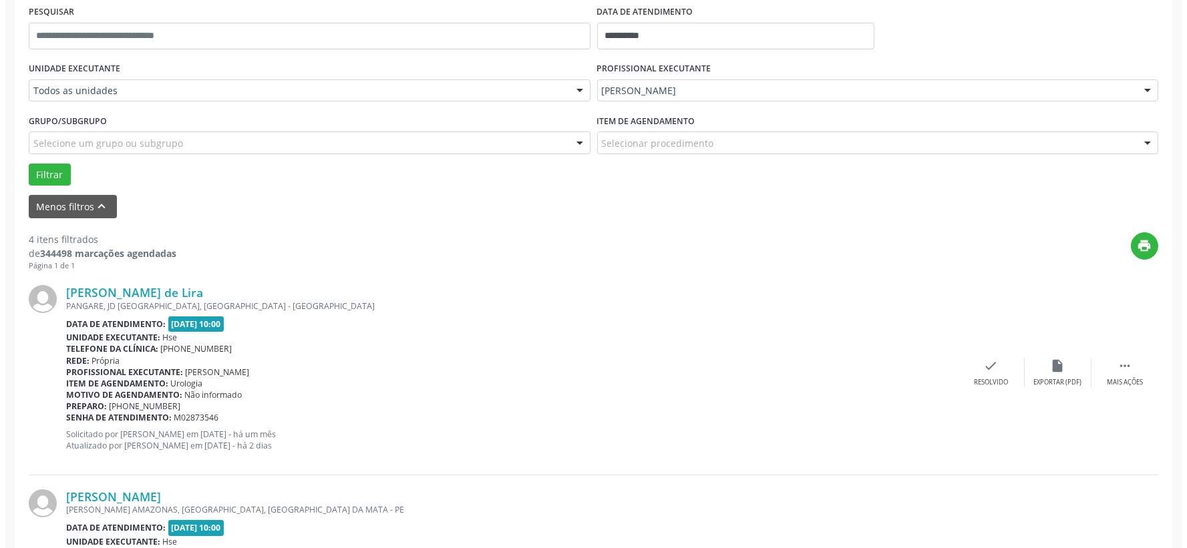
scroll to position [405, 0]
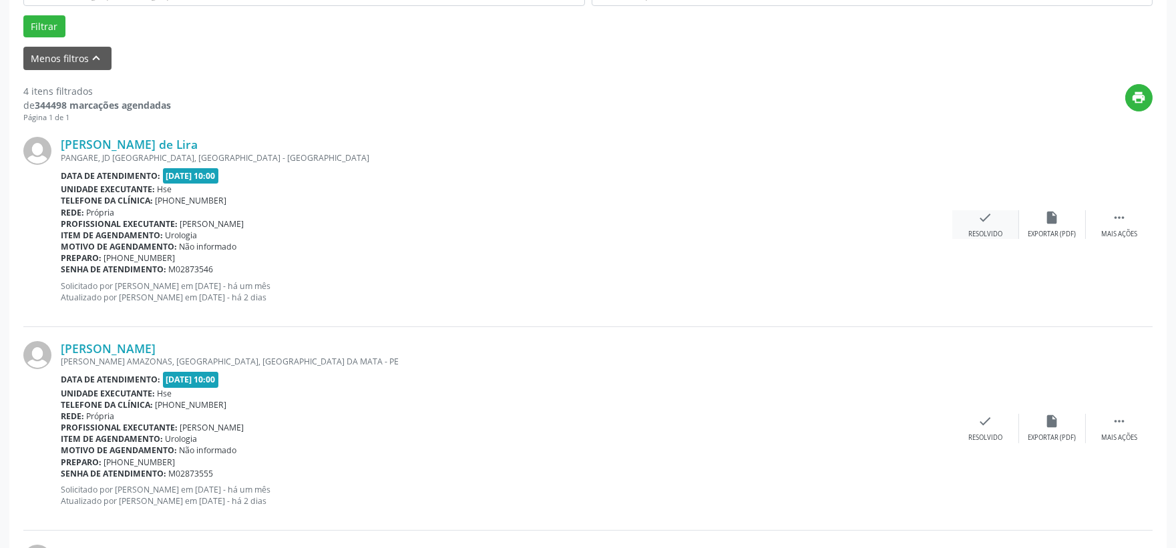
click at [986, 230] on div "Resolvido" at bounding box center [985, 234] width 34 height 9
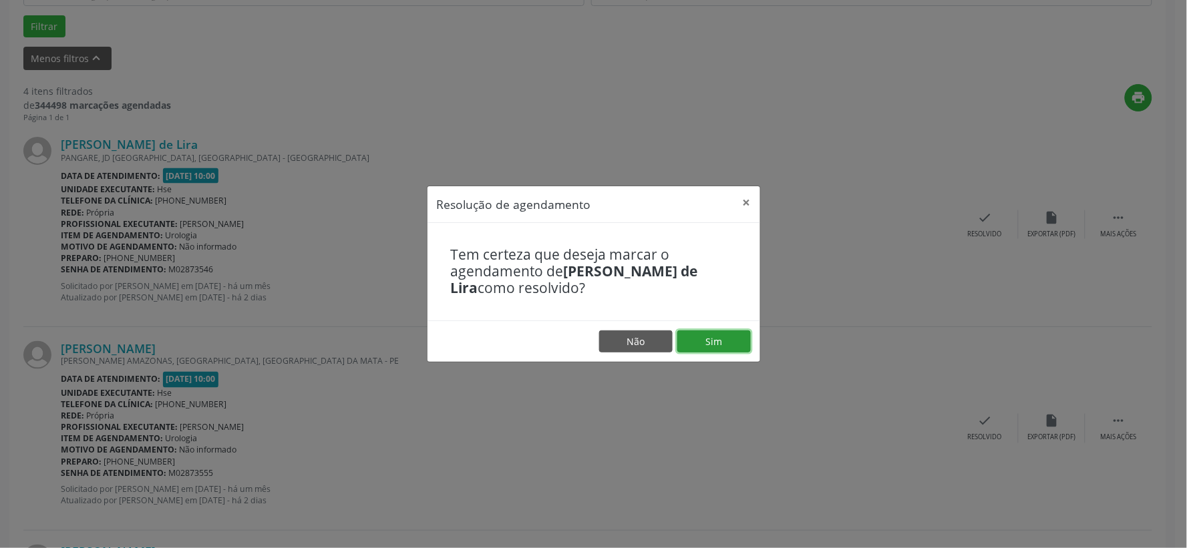
click at [704, 339] on button "Sim" at bounding box center [713, 342] width 73 height 23
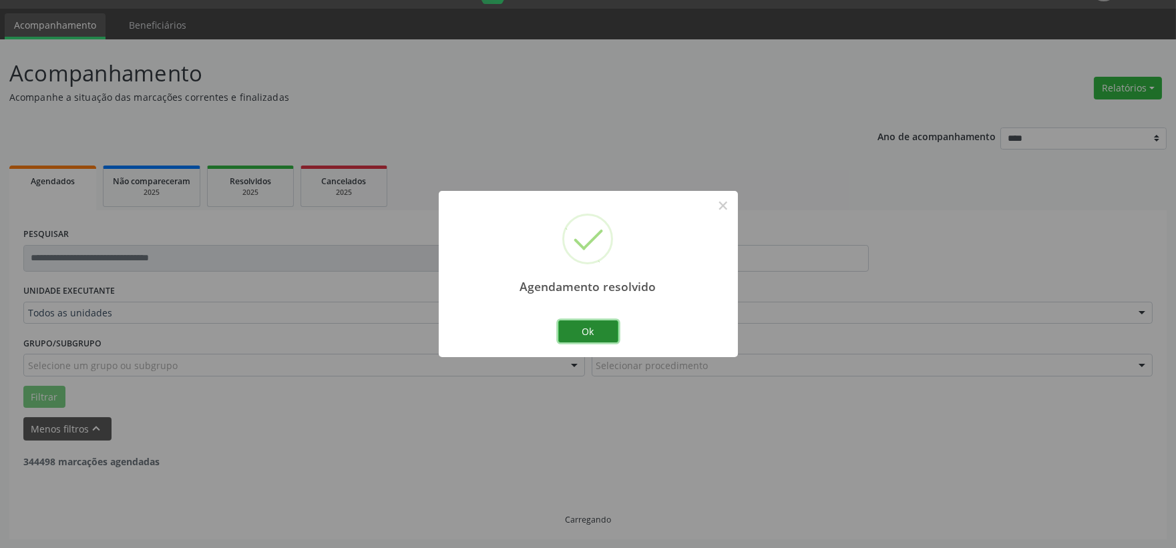
click at [588, 325] on button "Ok" at bounding box center [588, 331] width 60 height 23
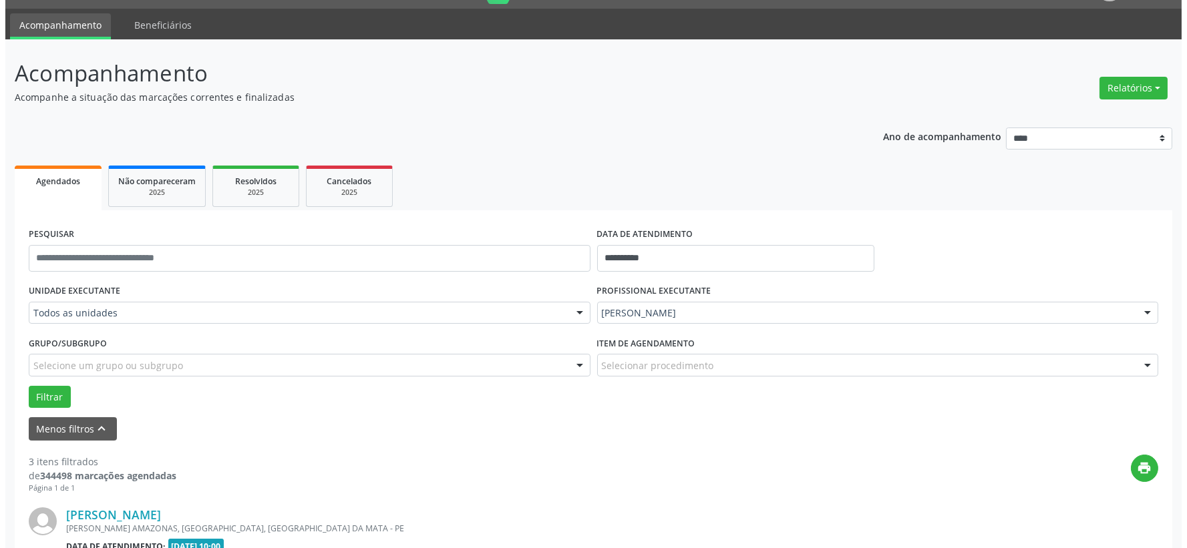
scroll to position [331, 0]
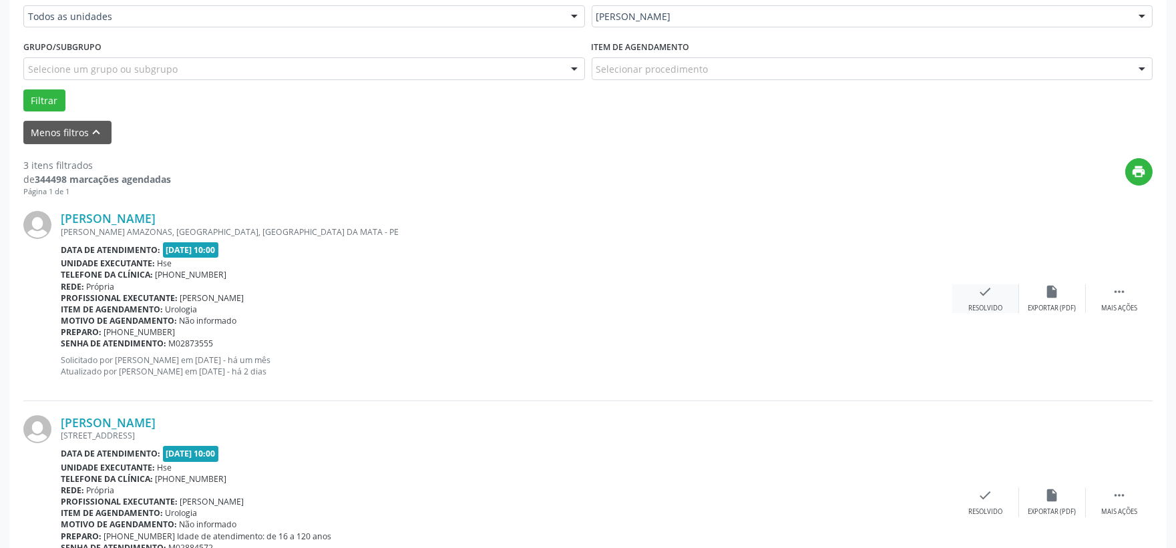
click at [986, 295] on icon "check" at bounding box center [985, 291] width 15 height 15
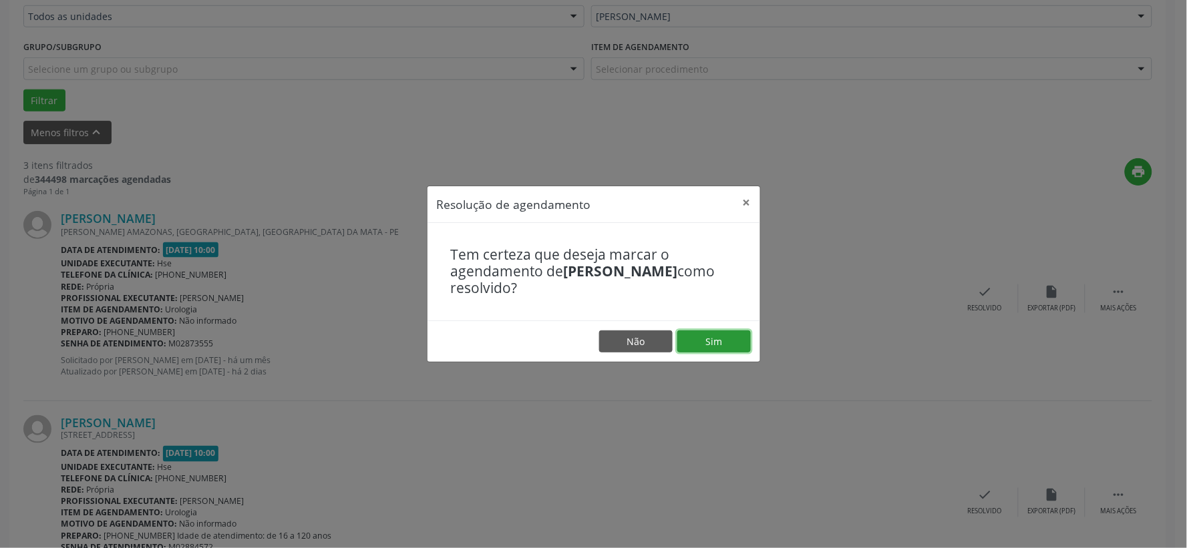
click at [722, 338] on button "Sim" at bounding box center [713, 342] width 73 height 23
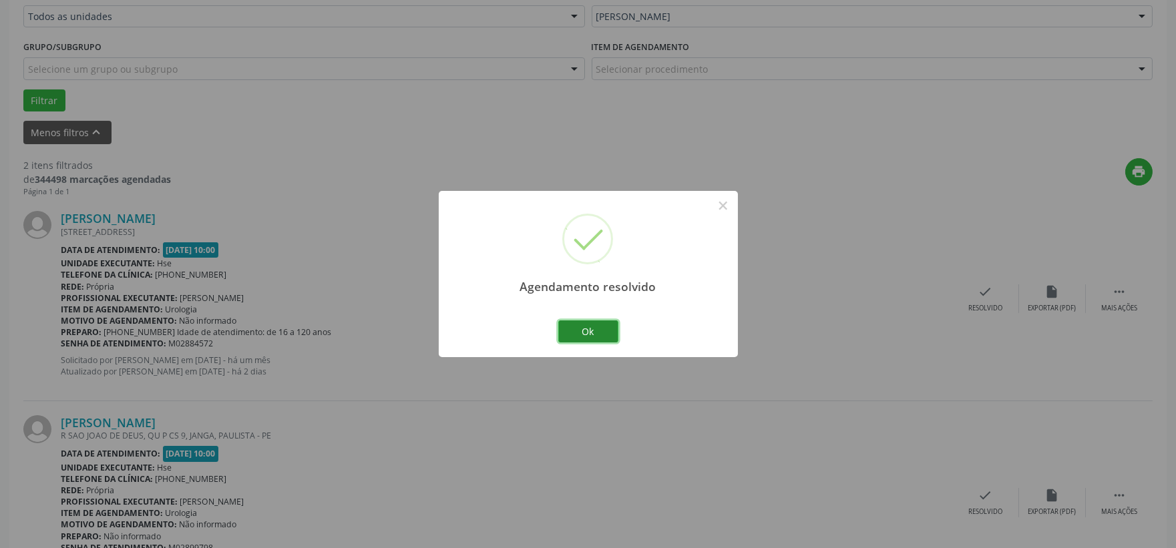
click at [589, 331] on button "Ok" at bounding box center [588, 331] width 60 height 23
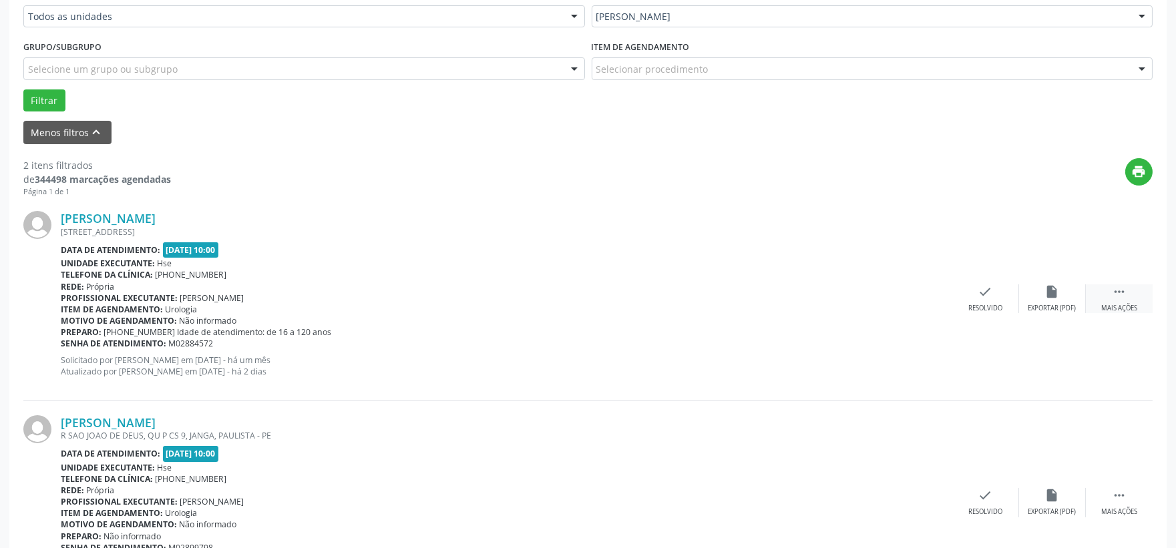
click at [1119, 292] on icon "" at bounding box center [1119, 291] width 15 height 15
click at [1062, 296] on div "alarm_off Não compareceu" at bounding box center [1052, 298] width 67 height 29
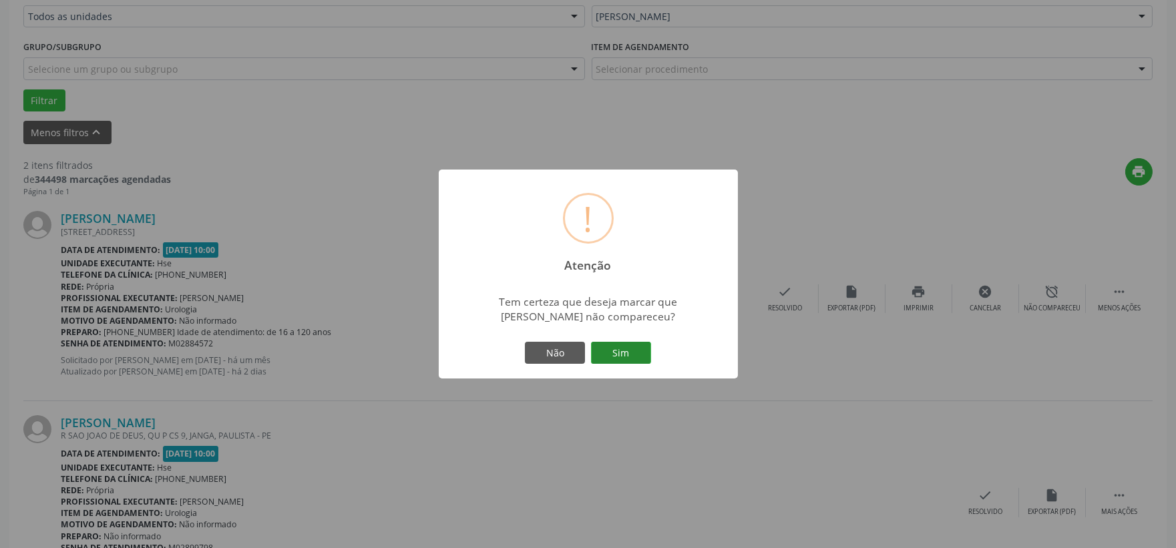
click at [612, 354] on button "Sim" at bounding box center [621, 353] width 60 height 23
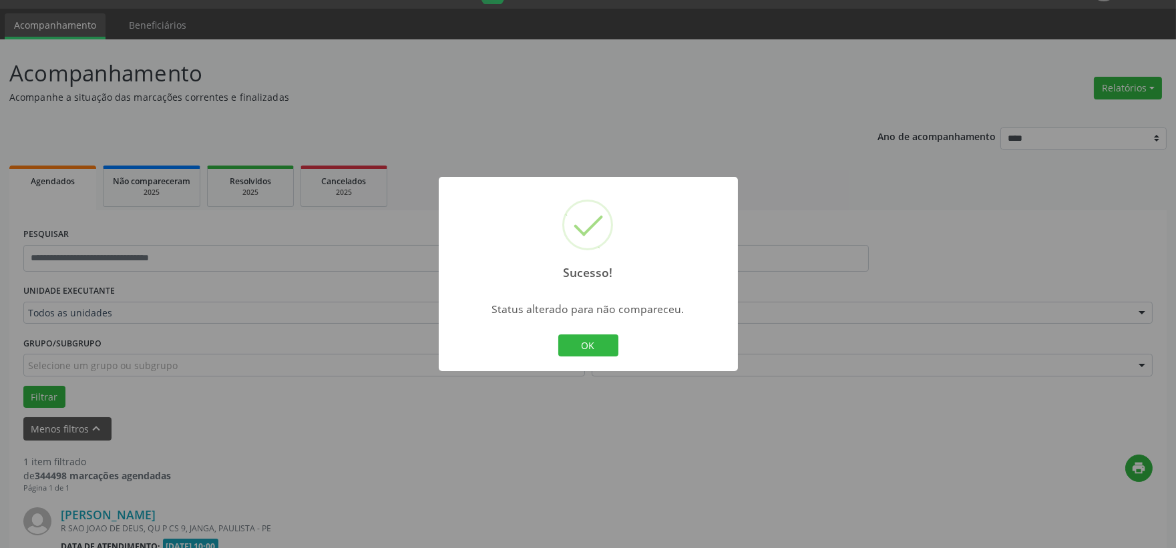
scroll to position [205, 0]
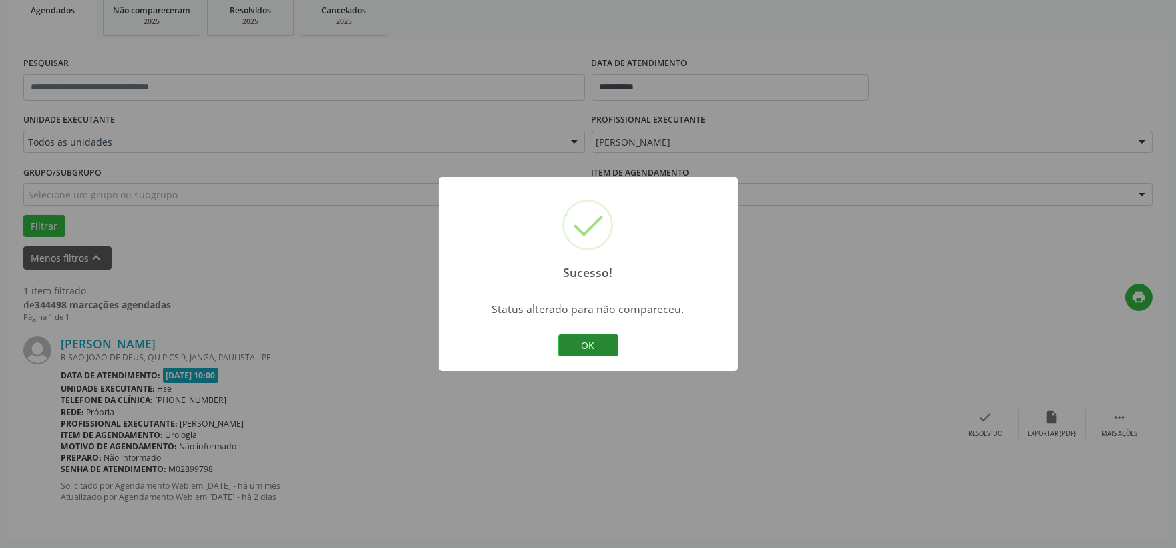
click at [579, 344] on button "OK" at bounding box center [588, 346] width 60 height 23
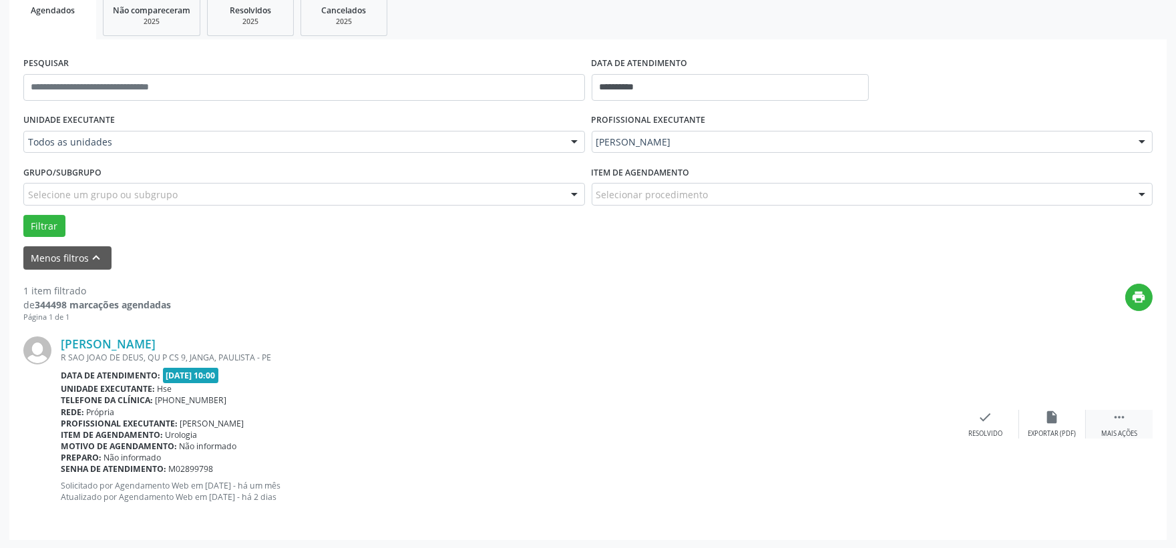
click at [1119, 418] on icon "" at bounding box center [1119, 417] width 15 height 15
click at [1053, 418] on icon "alarm_off" at bounding box center [1052, 417] width 15 height 15
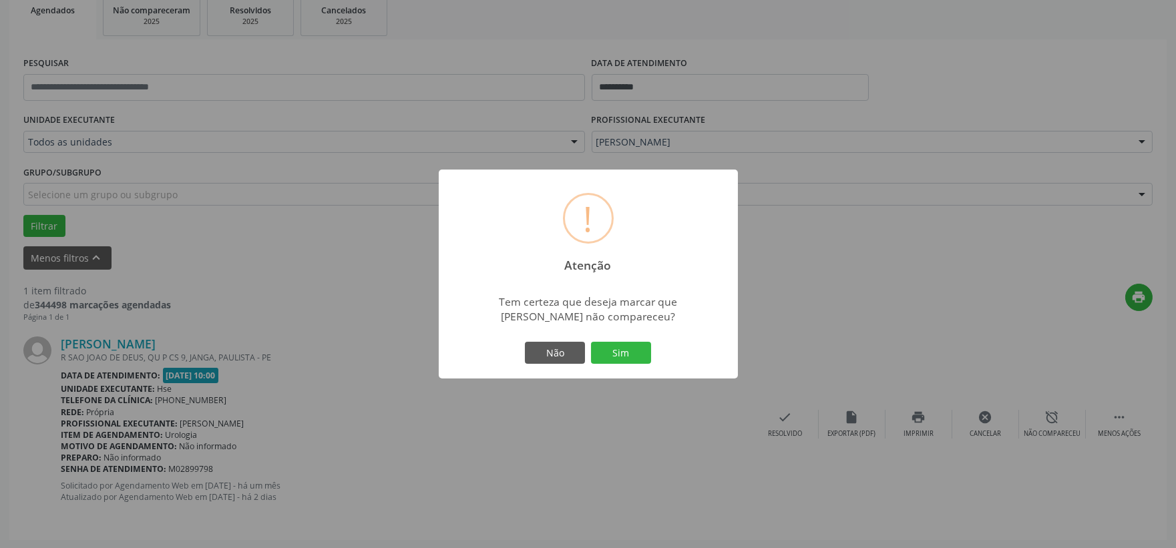
drag, startPoint x: 626, startPoint y: 351, endPoint x: 568, endPoint y: 352, distance: 58.1
click at [628, 351] on button "Sim" at bounding box center [621, 353] width 60 height 23
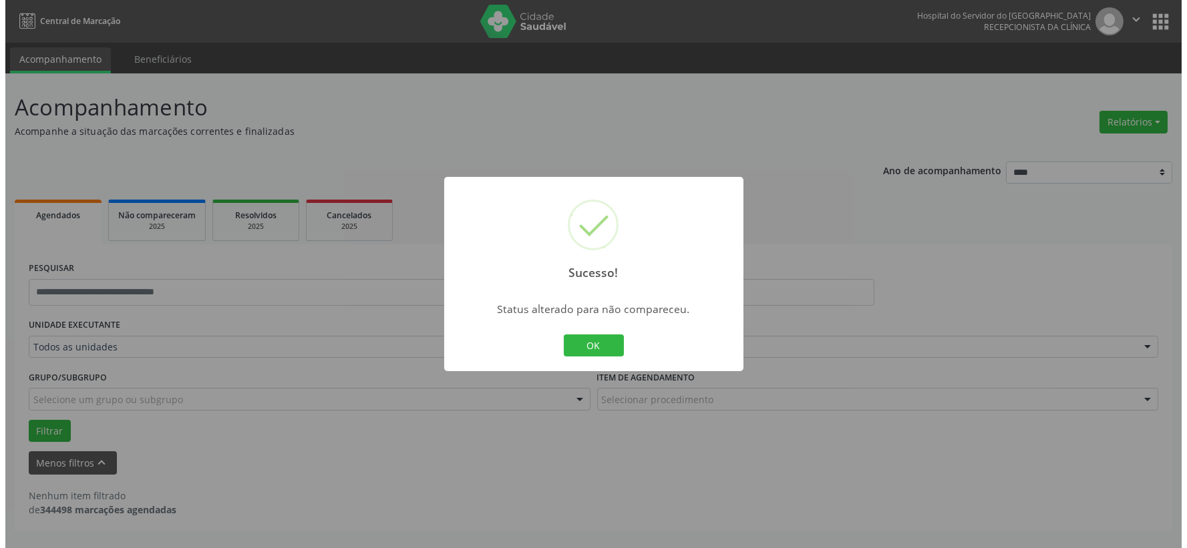
scroll to position [0, 0]
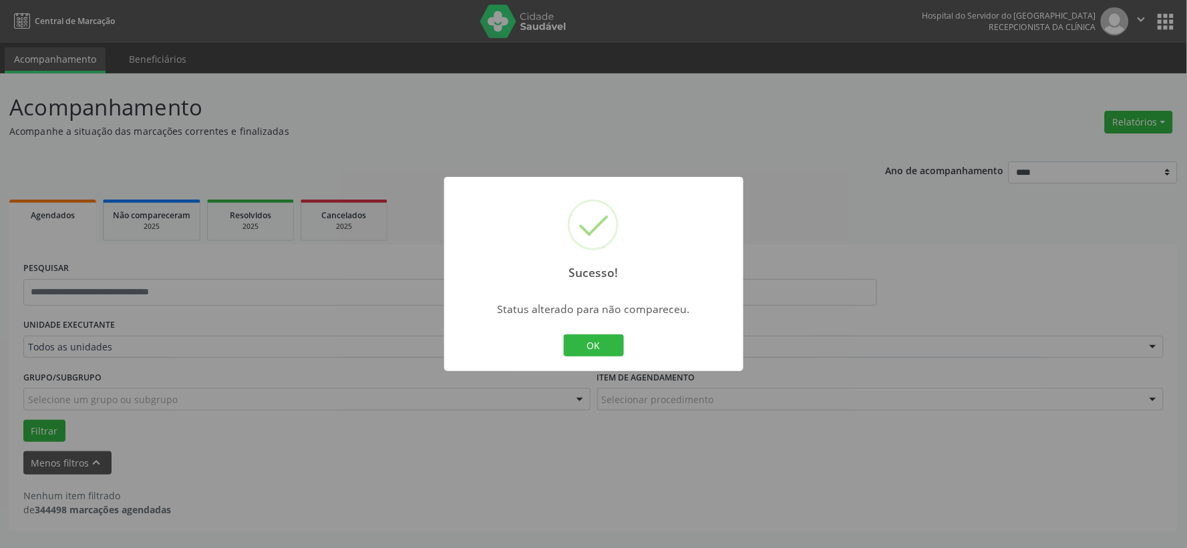
click at [604, 349] on button "OK" at bounding box center [594, 346] width 60 height 23
